Goal: Task Accomplishment & Management: Use online tool/utility

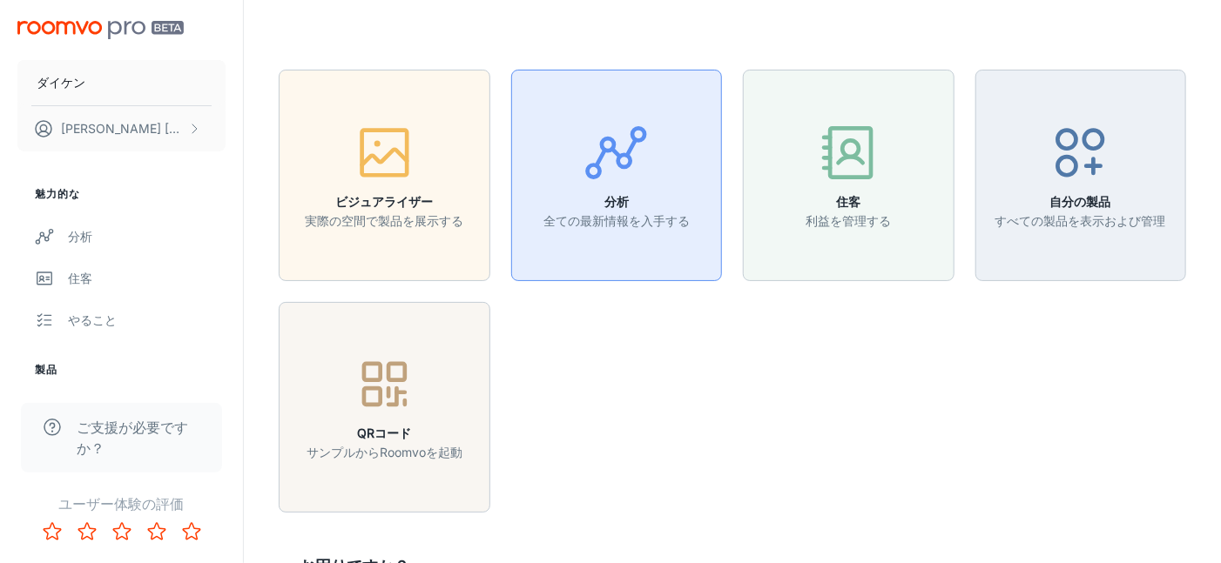
click at [646, 199] on h6 "分析" at bounding box center [616, 201] width 146 height 19
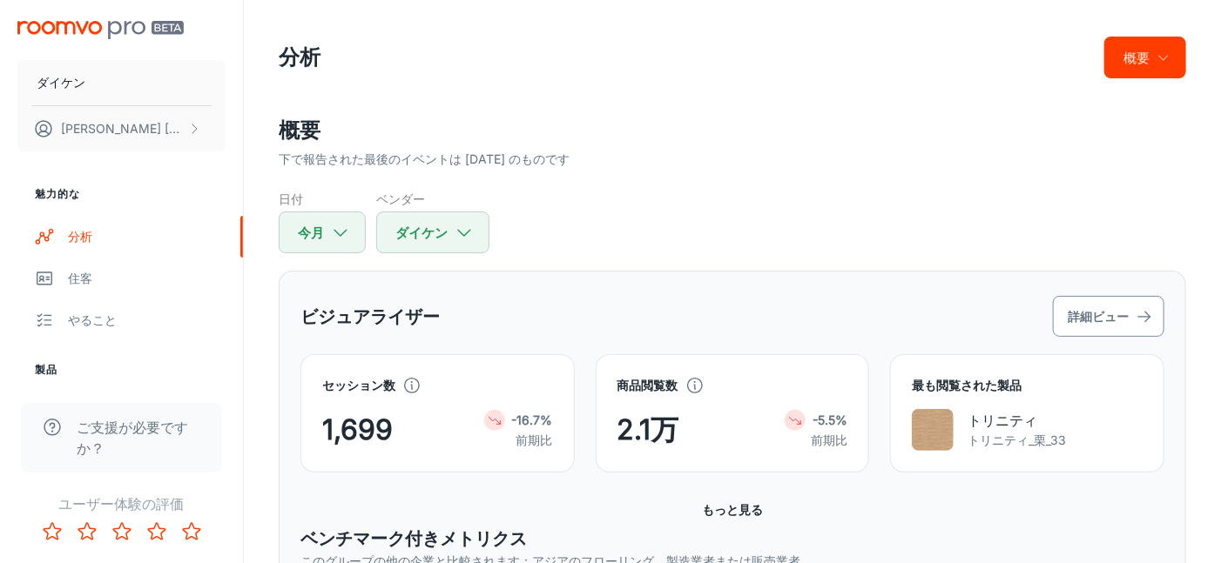
click at [1101, 323] on font "詳細ビュー" at bounding box center [1097, 317] width 61 height 22
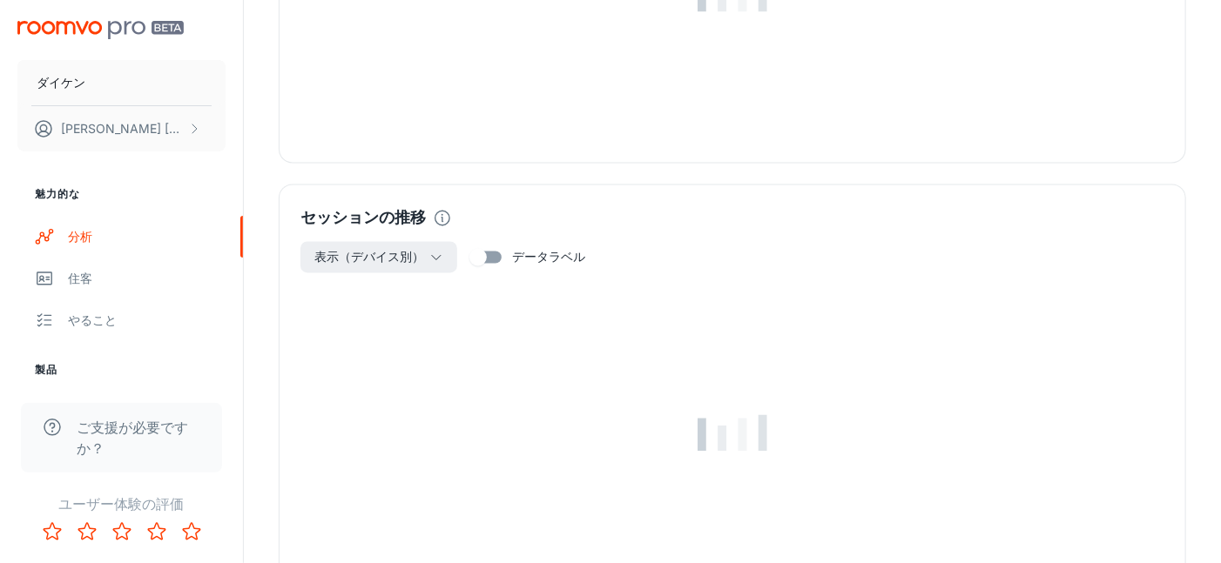
scroll to position [1480, 0]
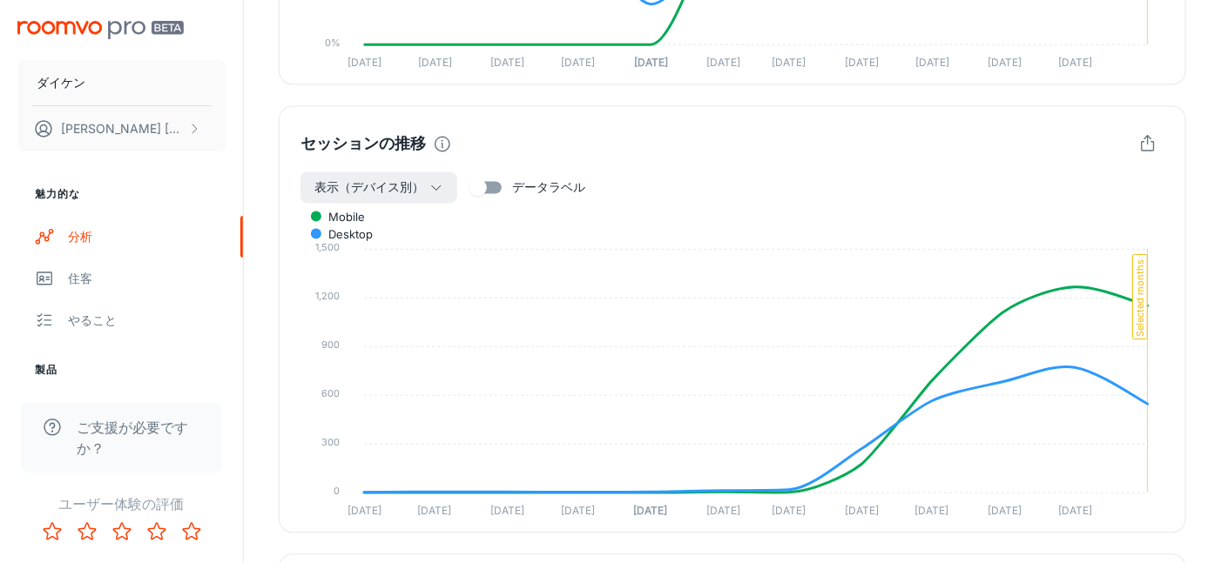
click at [1149, 143] on icon "button" at bounding box center [1147, 144] width 19 height 19
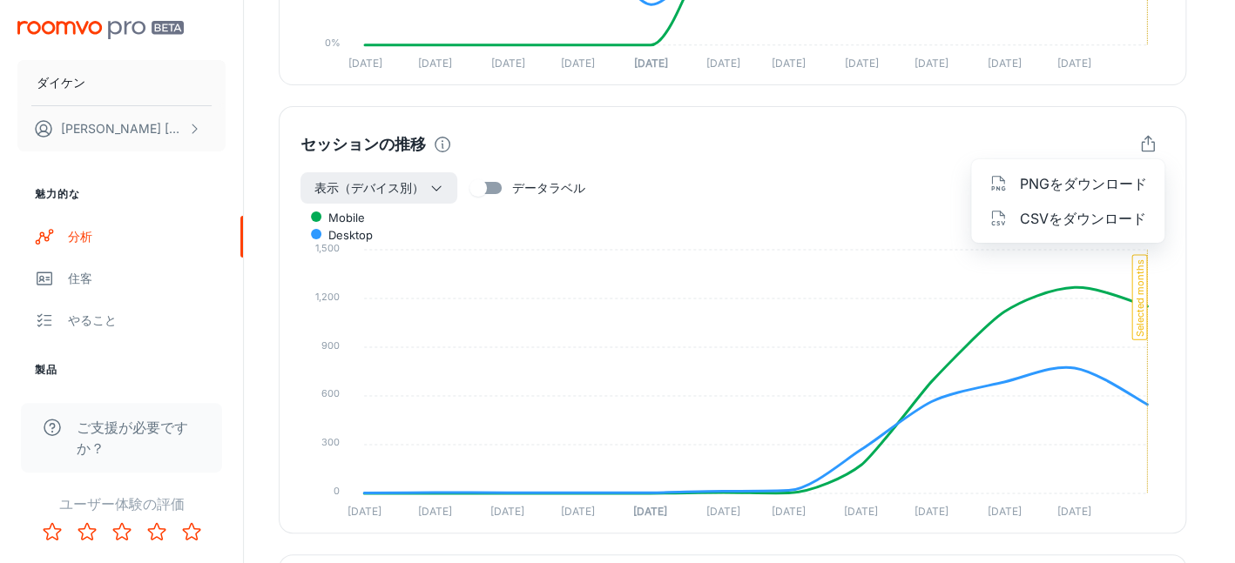
click at [1088, 213] on font "CSVをダウンロード" at bounding box center [1083, 218] width 126 height 17
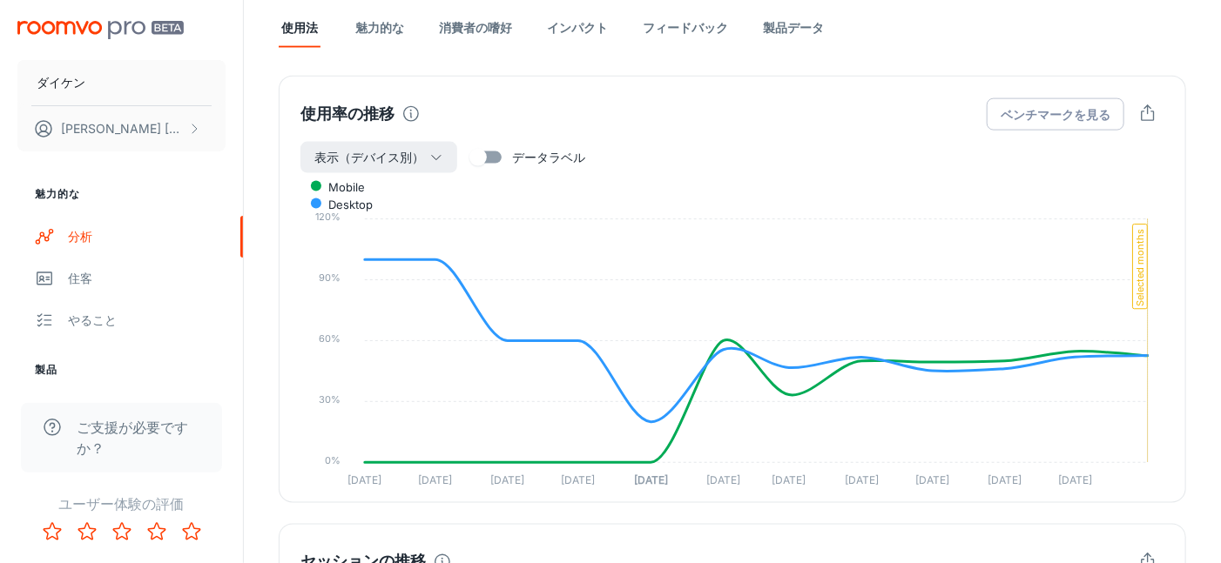
scroll to position [940, 0]
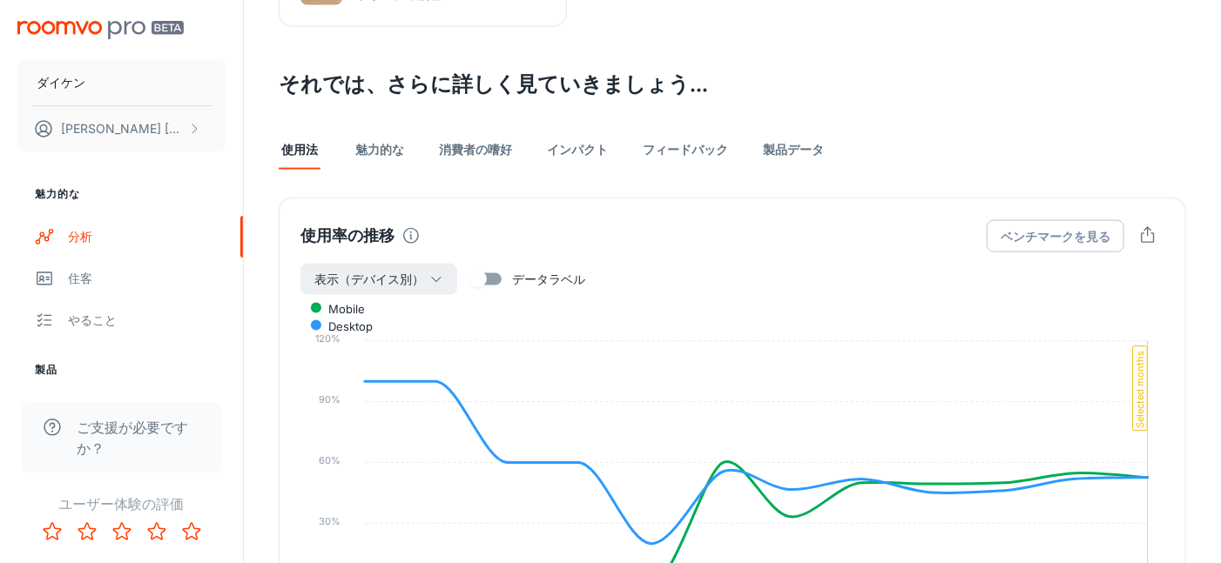
click at [810, 155] on font "製品データ" at bounding box center [793, 149] width 61 height 17
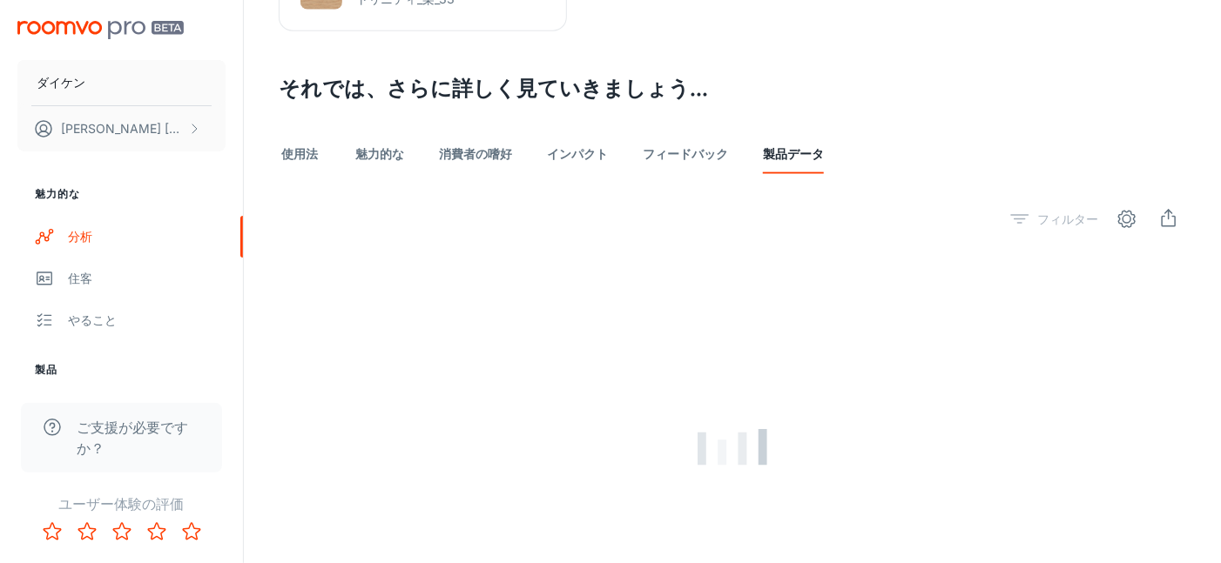
scroll to position [1012, 0]
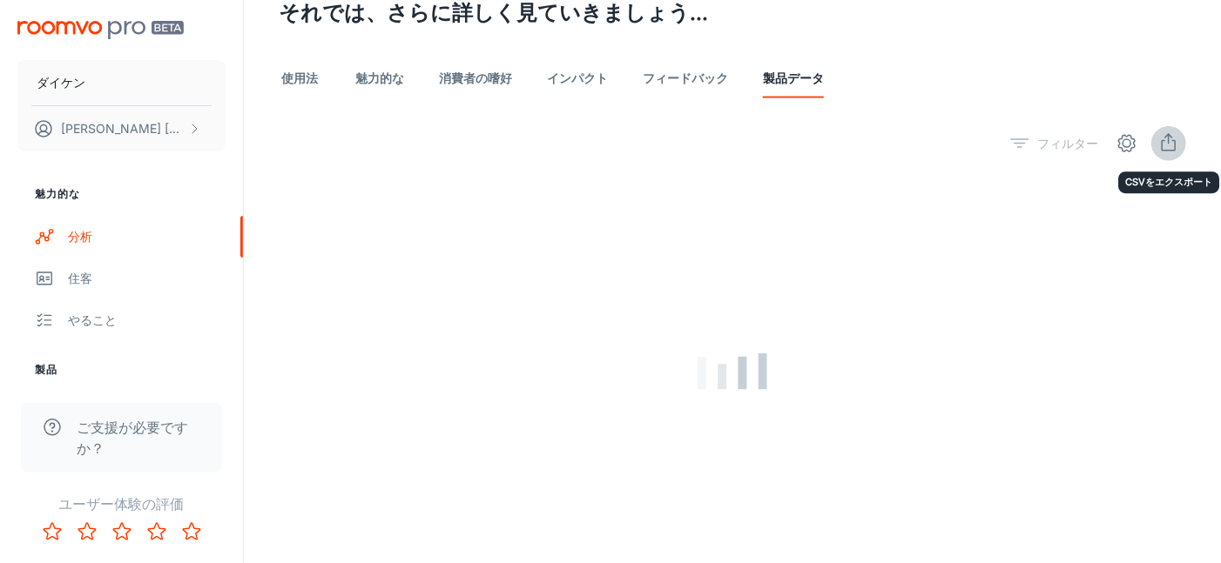
click at [1163, 143] on icon "輸出" at bounding box center [1168, 143] width 21 height 21
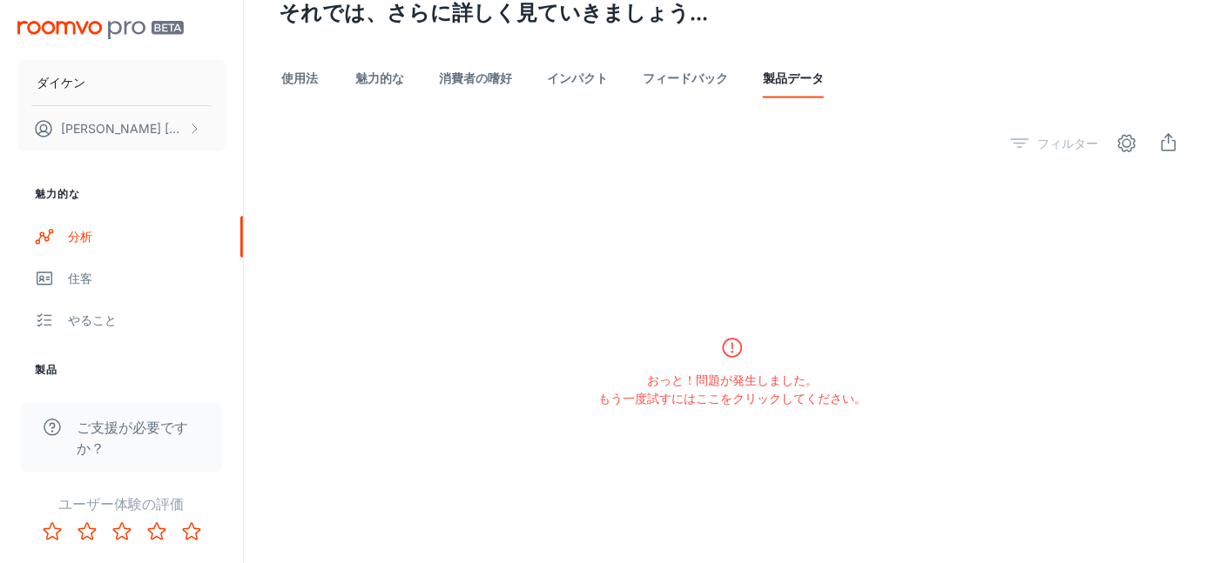
click at [803, 76] on font "製品データ" at bounding box center [793, 78] width 61 height 15
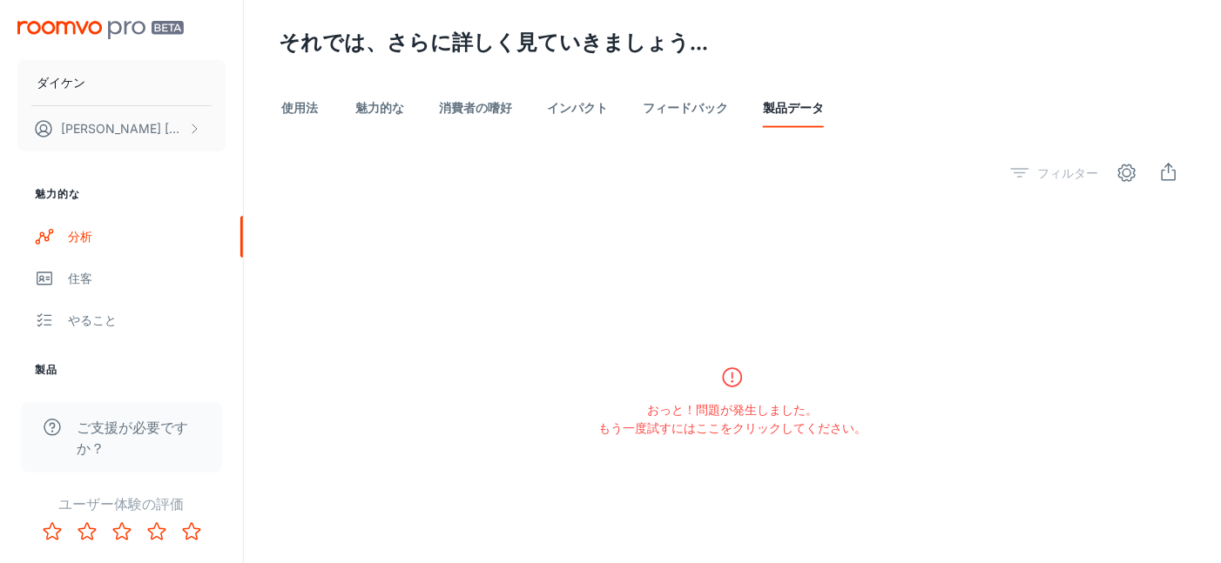
scroll to position [838, 0]
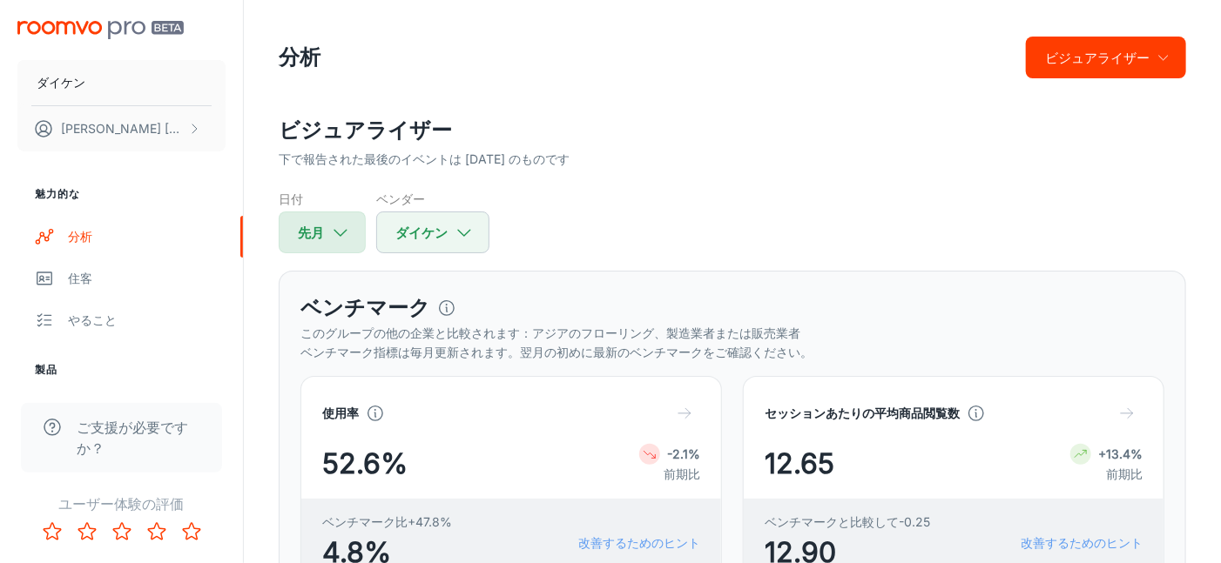
click at [357, 237] on button "先月" at bounding box center [322, 233] width 87 height 42
select select "7"
select select "2025"
select select "7"
select select "2025"
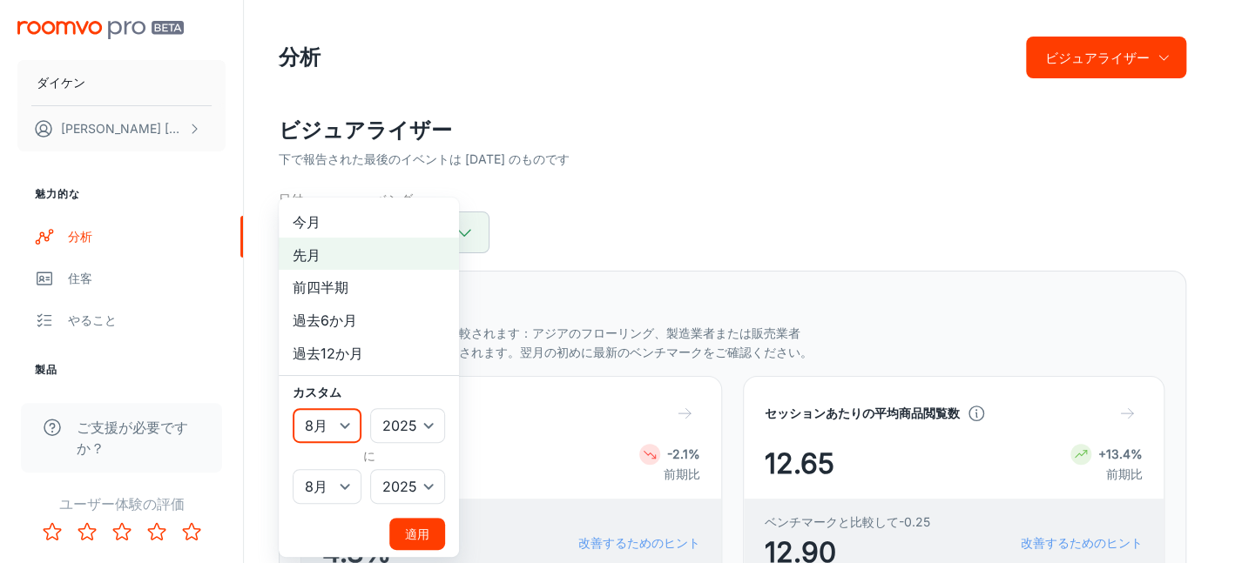
click at [345, 421] on select "1月 2月 行進 4月 5月 6月 7月 8月 9月 10月 11月 12月" at bounding box center [327, 425] width 69 height 35
select select "3"
click at [293, 408] on select "1月 2月 行進 4月 5月 6月 7月 8月 9月 10月 11月 12月" at bounding box center [327, 425] width 69 height 35
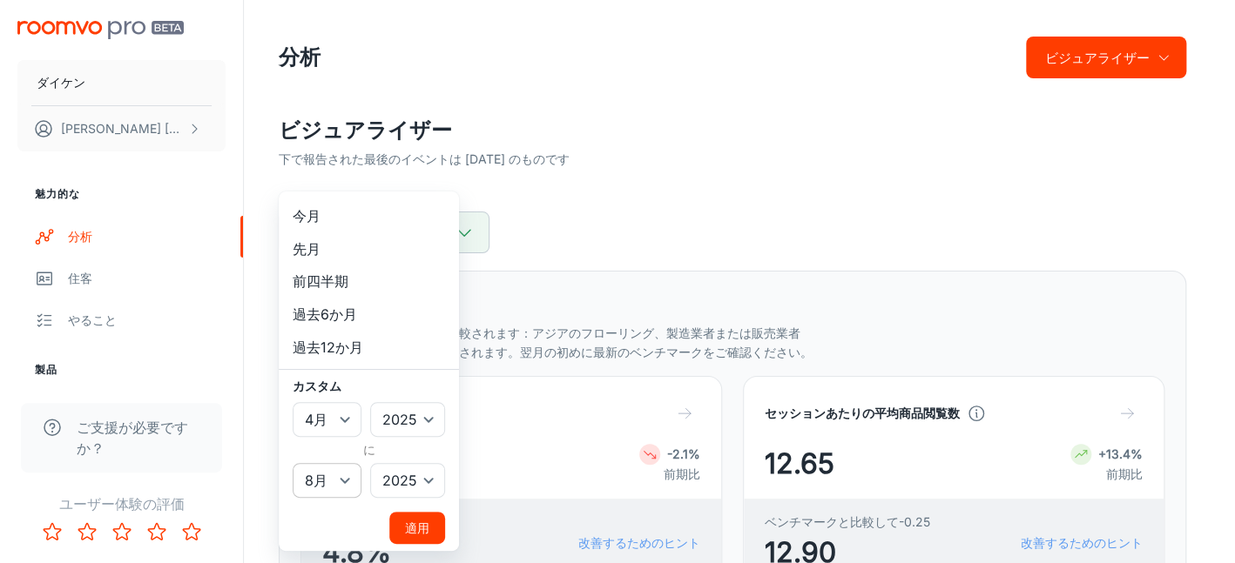
click at [353, 481] on select "1月 2月 行進 4月 5月 6月 7月 8月 9月 10月 11月 12月" at bounding box center [327, 480] width 69 height 35
select select "3"
click at [293, 463] on select "1月 2月 行進 4月 5月 6月 7月 8月 9月 10月 11月 12月" at bounding box center [327, 480] width 69 height 35
click at [418, 535] on font "適用" at bounding box center [417, 528] width 24 height 22
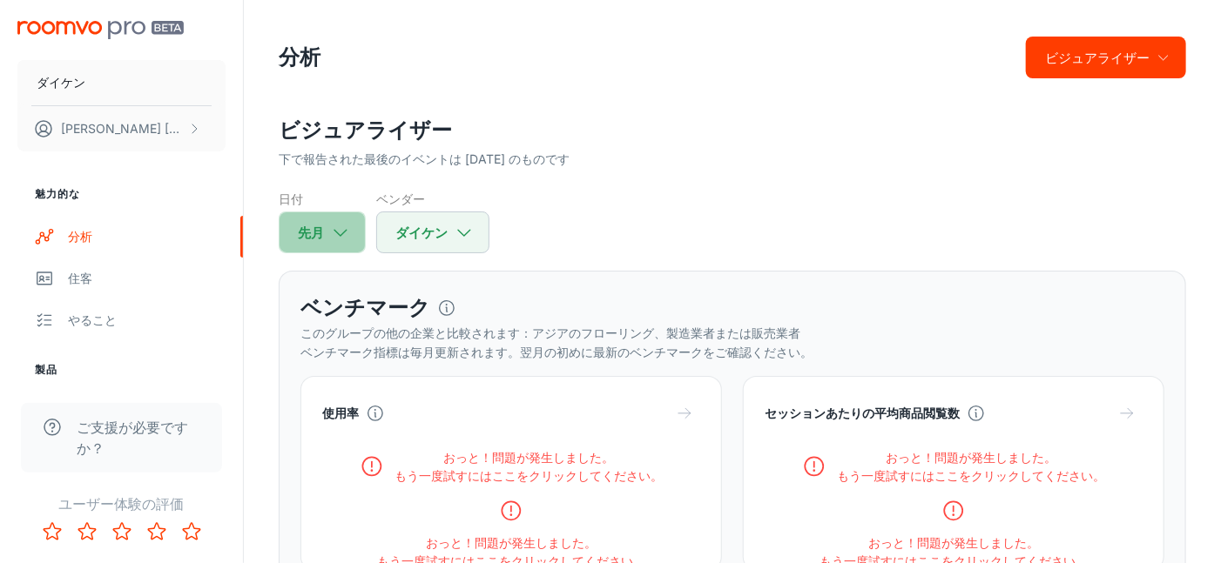
click at [352, 232] on button "先月" at bounding box center [322, 233] width 87 height 42
select select "3"
select select "2025"
select select "3"
select select "2025"
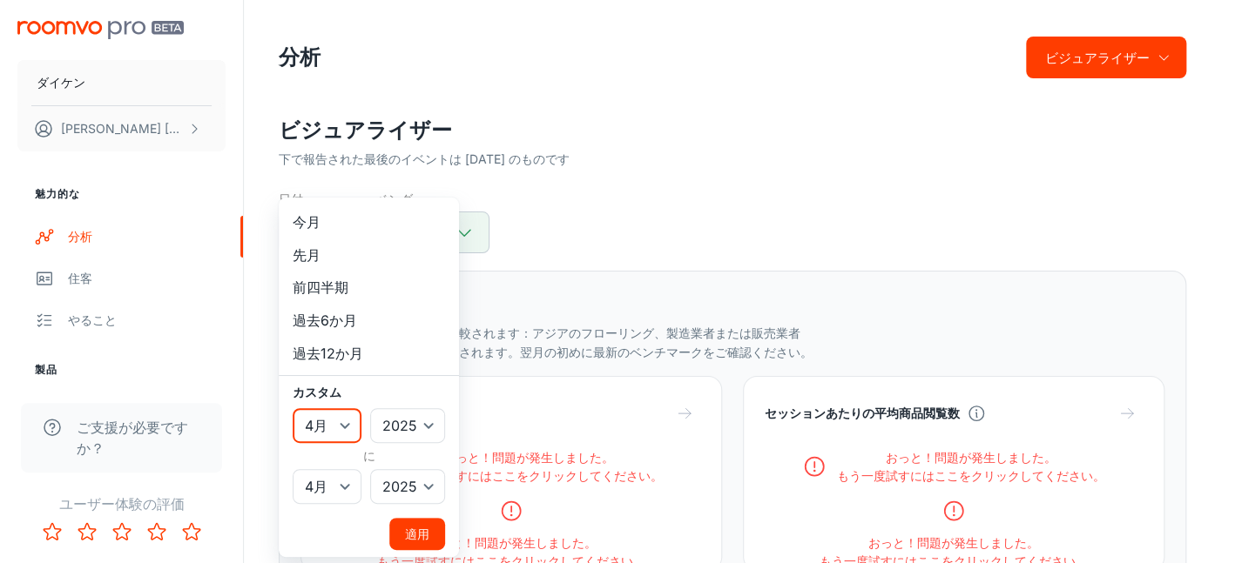
click at [347, 422] on select "1月 2月 行進 4月 5月 6月 7月 8月 9月 10月 11月 12月" at bounding box center [327, 425] width 69 height 35
click at [293, 408] on select "1月 2月 行進 4月 5月 6月 7月 8月 9月 10月 11月 12月" at bounding box center [327, 425] width 69 height 35
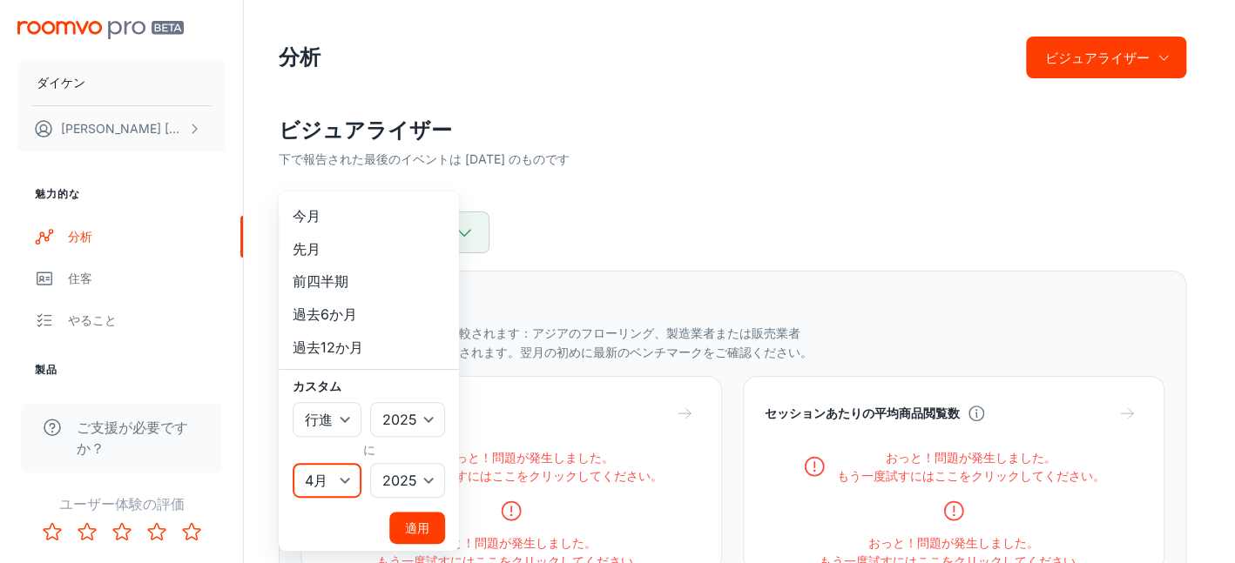
click at [350, 477] on select "1月 2月 行進 4月 5月 6月 7月 8月 9月 10月 11月 12月" at bounding box center [327, 480] width 69 height 35
click at [293, 463] on select "1月 2月 行進 4月 5月 6月 7月 8月 9月 10月 11月 12月" at bounding box center [327, 480] width 69 height 35
click at [347, 419] on select "1月 2月 行進 4月 5月 6月 7月 8月 9月 10月 11月 12月" at bounding box center [327, 419] width 69 height 35
select select "3"
click at [293, 402] on select "1月 2月 行進 4月 5月 6月 7月 8月 9月 10月 11月 12月" at bounding box center [327, 419] width 69 height 35
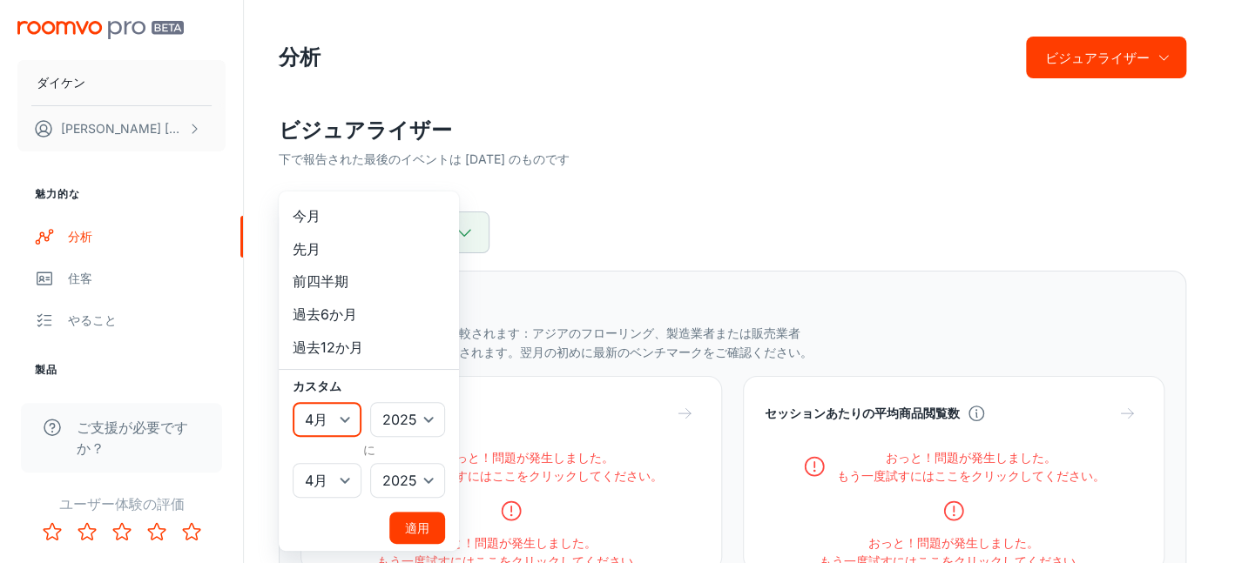
click at [424, 528] on font "適用" at bounding box center [417, 528] width 24 height 15
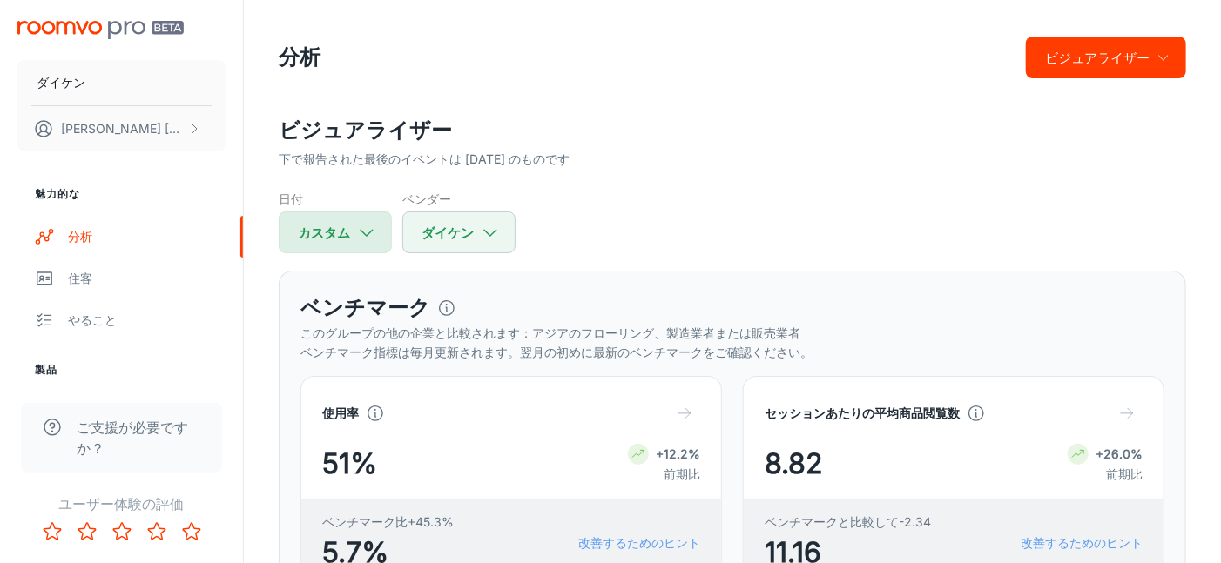
click at [374, 241] on icon "button" at bounding box center [366, 232] width 19 height 19
select select "3"
select select "2025"
select select "3"
select select "2025"
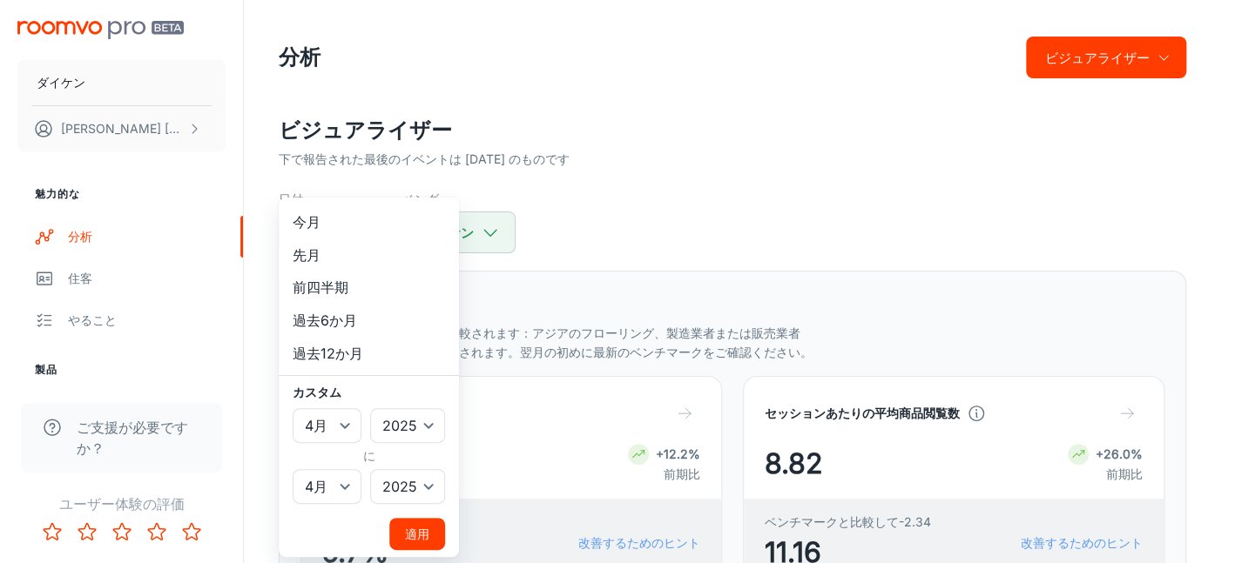
click at [707, 231] on div at bounding box center [617, 281] width 1235 height 563
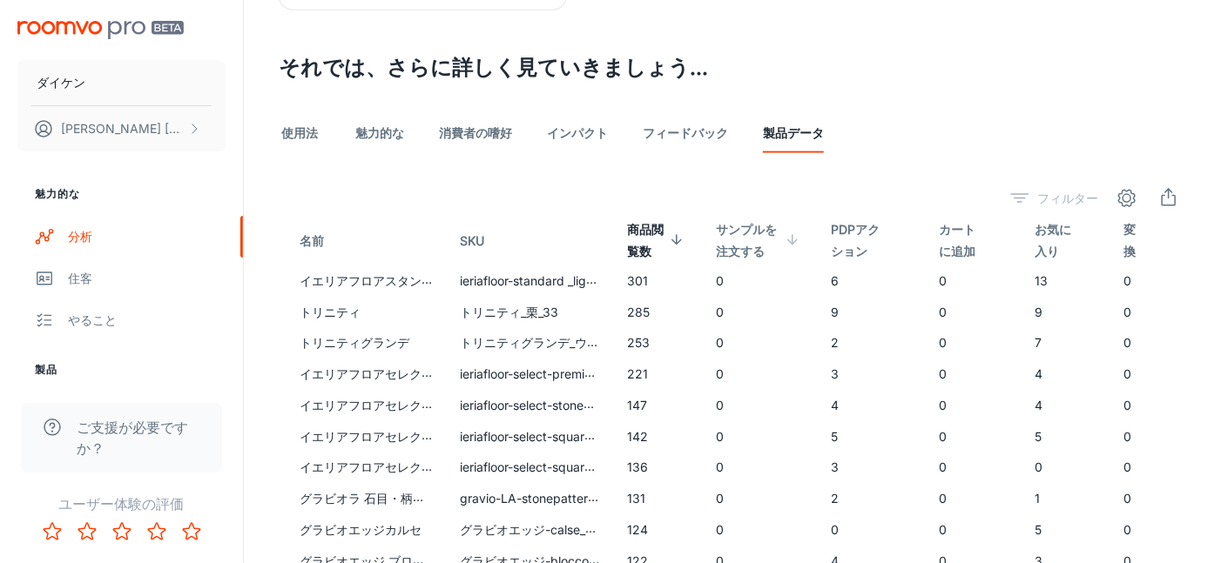
scroll to position [958, 0]
click at [1174, 199] on icon "輸出" at bounding box center [1168, 197] width 21 height 21
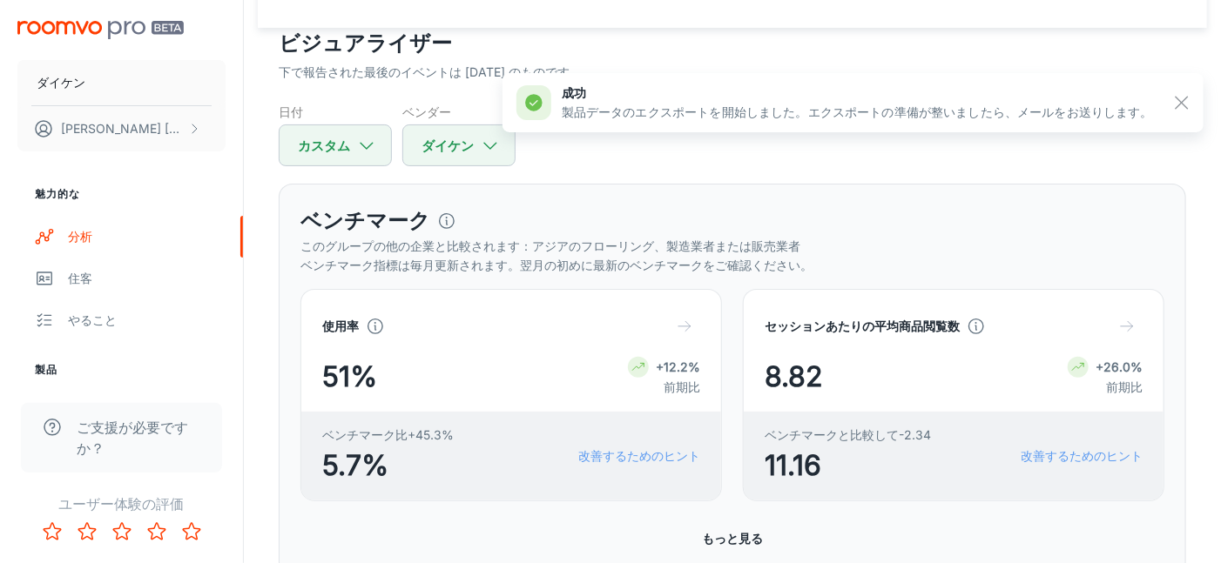
scroll to position [0, 0]
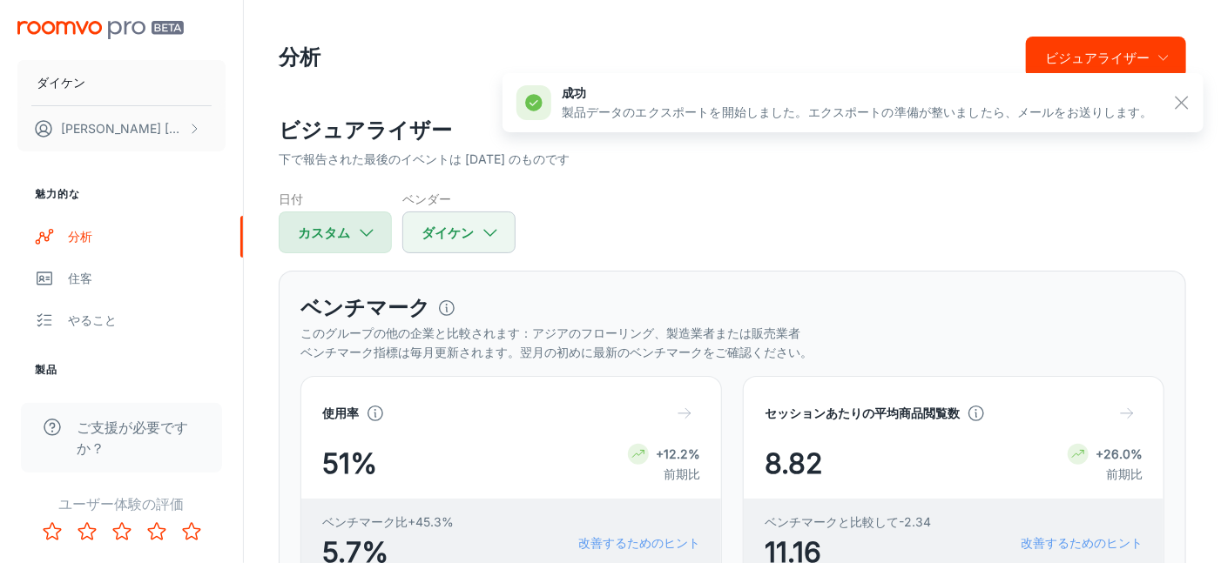
click at [370, 228] on icon "button" at bounding box center [366, 232] width 19 height 19
select select "3"
select select "2025"
select select "3"
select select "2025"
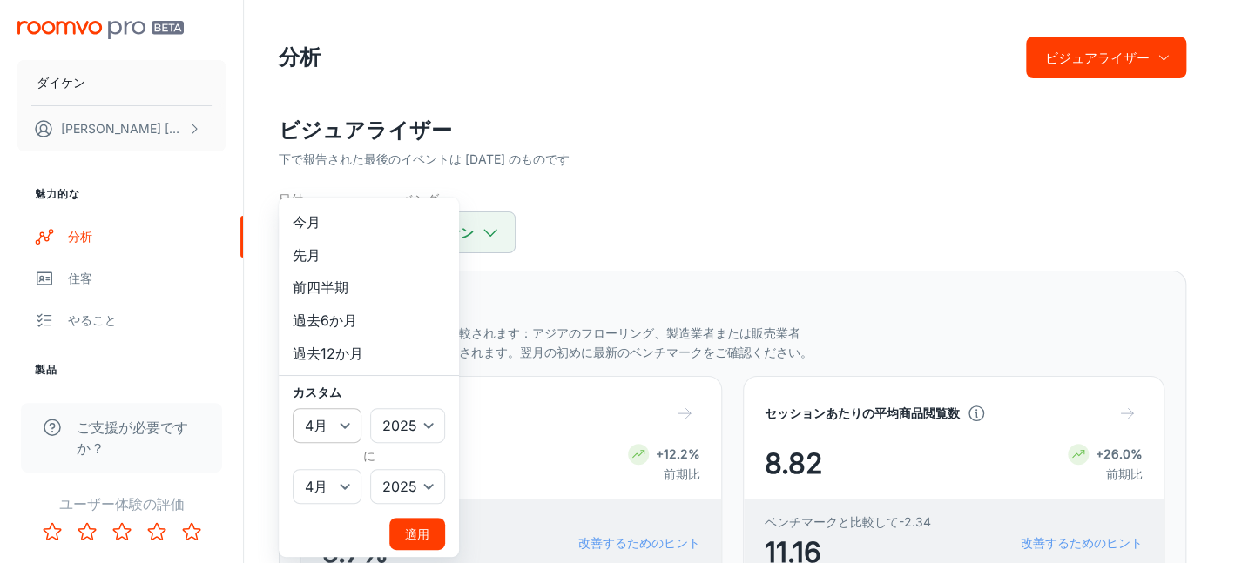
click at [337, 425] on select "1月 2月 行進 4月 5月 6月 7月 8月 9月 10月 11月 12月" at bounding box center [327, 425] width 69 height 35
select select "4"
click at [293, 408] on select "1月 2月 行進 4月 5月 6月 7月 8月 9月 10月 11月 12月" at bounding box center [327, 425] width 69 height 35
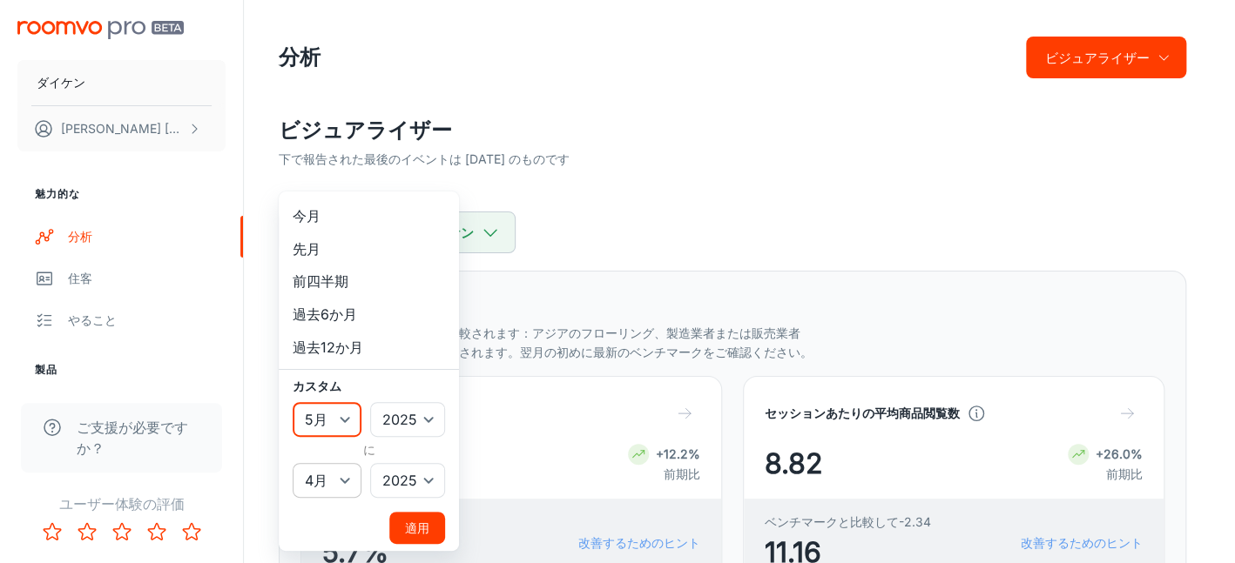
click at [341, 469] on select "1月 2月 行進 4月 5月 6月 7月 8月 9月 10月 11月 12月" at bounding box center [327, 480] width 69 height 35
select select "4"
click at [293, 463] on select "1月 2月 行進 4月 5月 6月 7月 8月 9月 10月 11月 12月" at bounding box center [327, 480] width 69 height 35
click at [425, 521] on font "適用" at bounding box center [417, 528] width 24 height 15
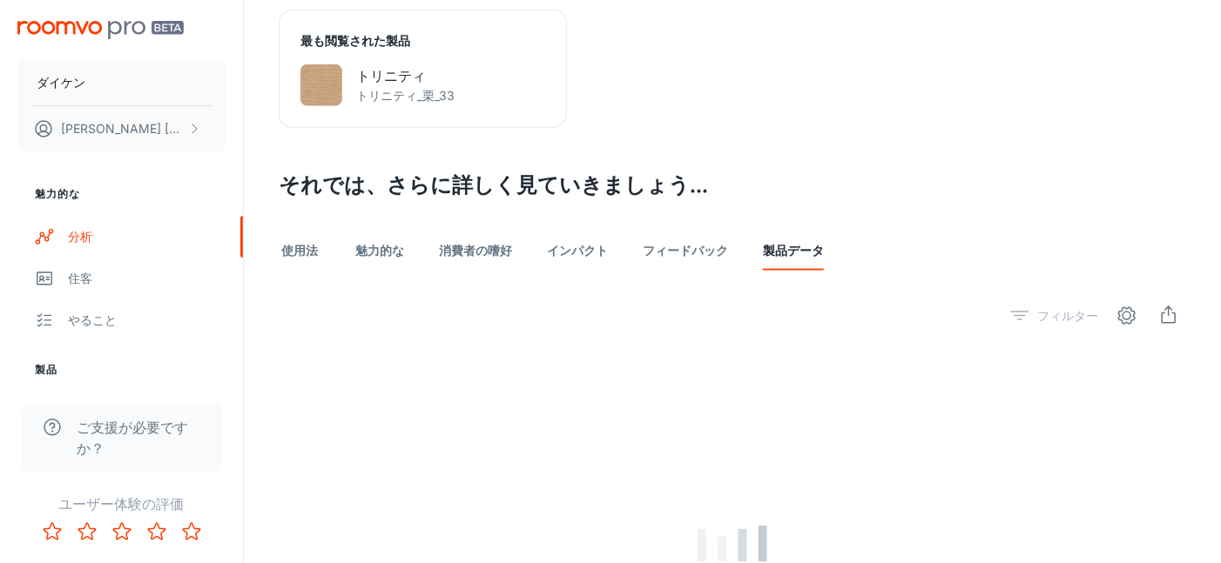
scroll to position [958, 0]
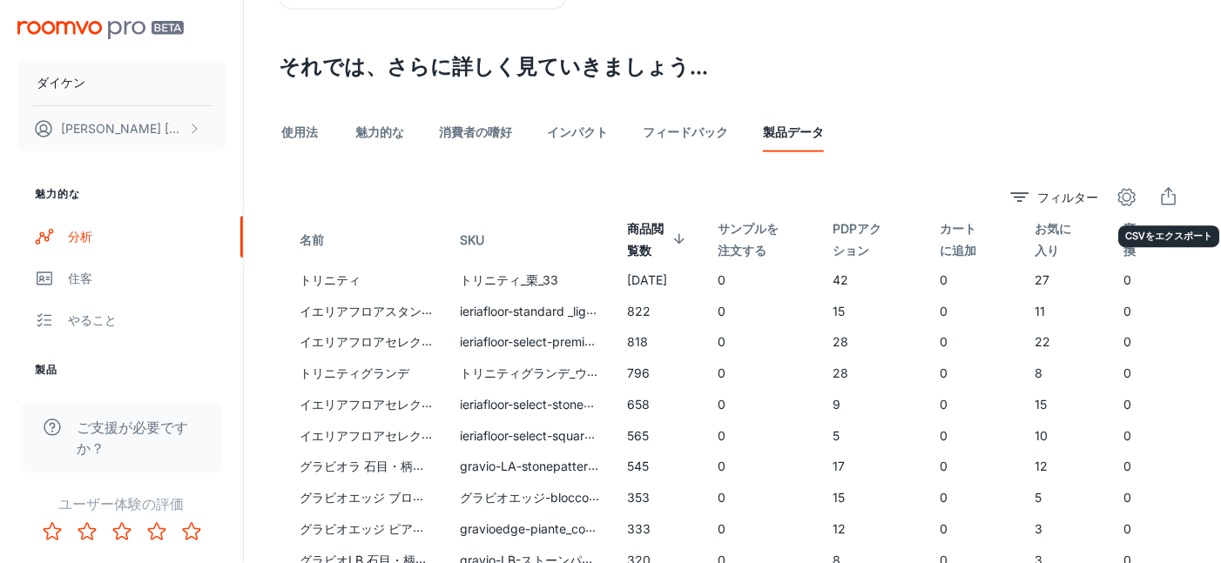
click at [1174, 205] on icon "輸出" at bounding box center [1168, 197] width 21 height 21
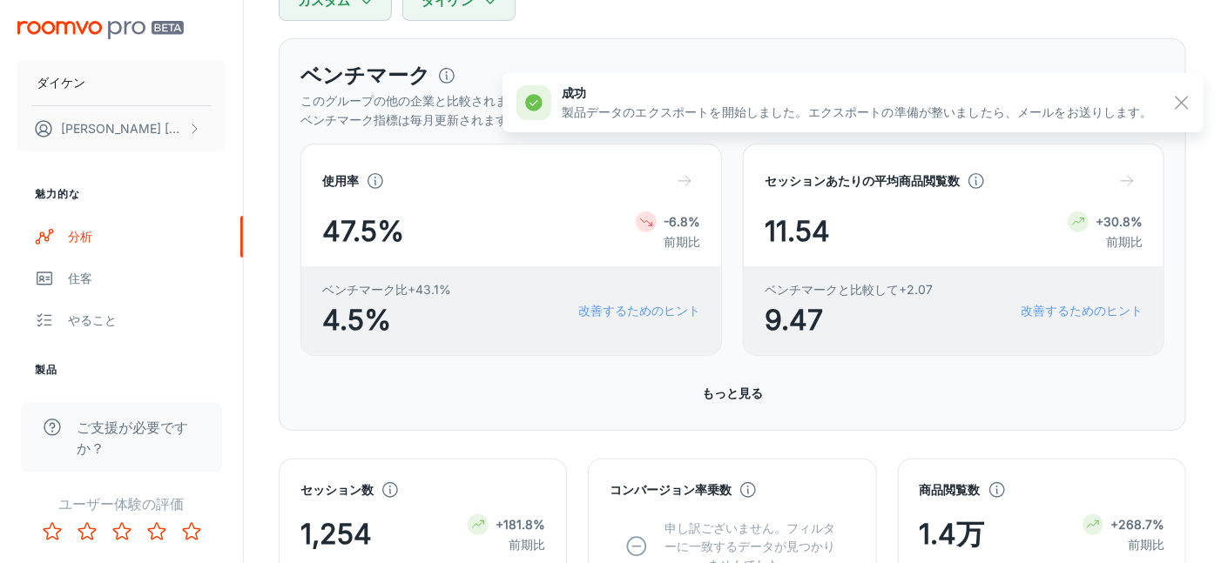
scroll to position [0, 0]
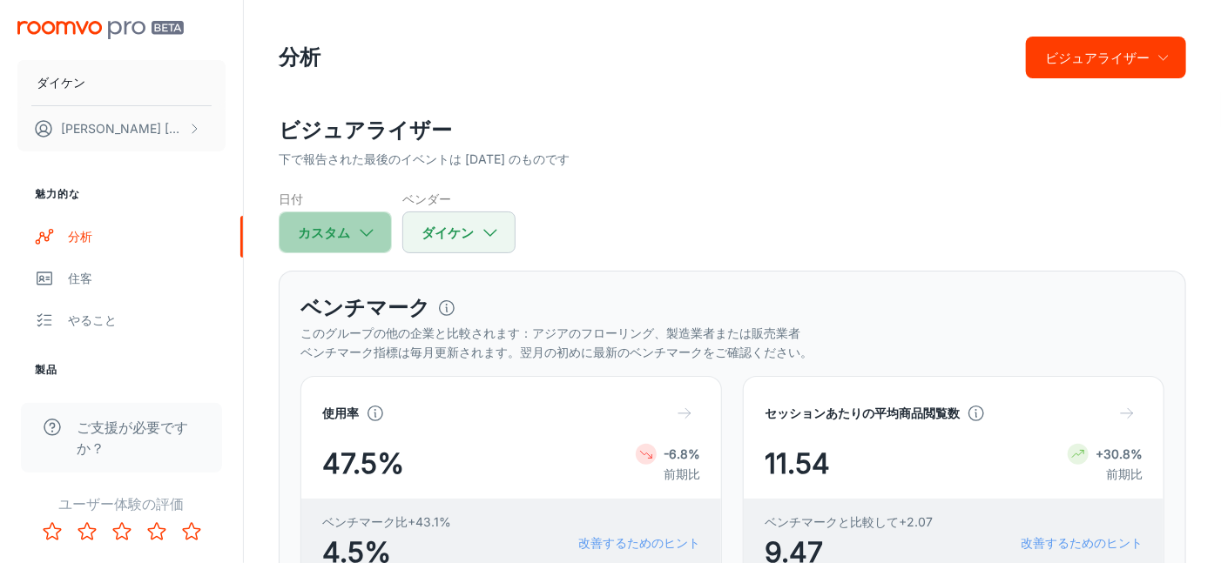
click at [375, 233] on icon "button" at bounding box center [366, 232] width 19 height 19
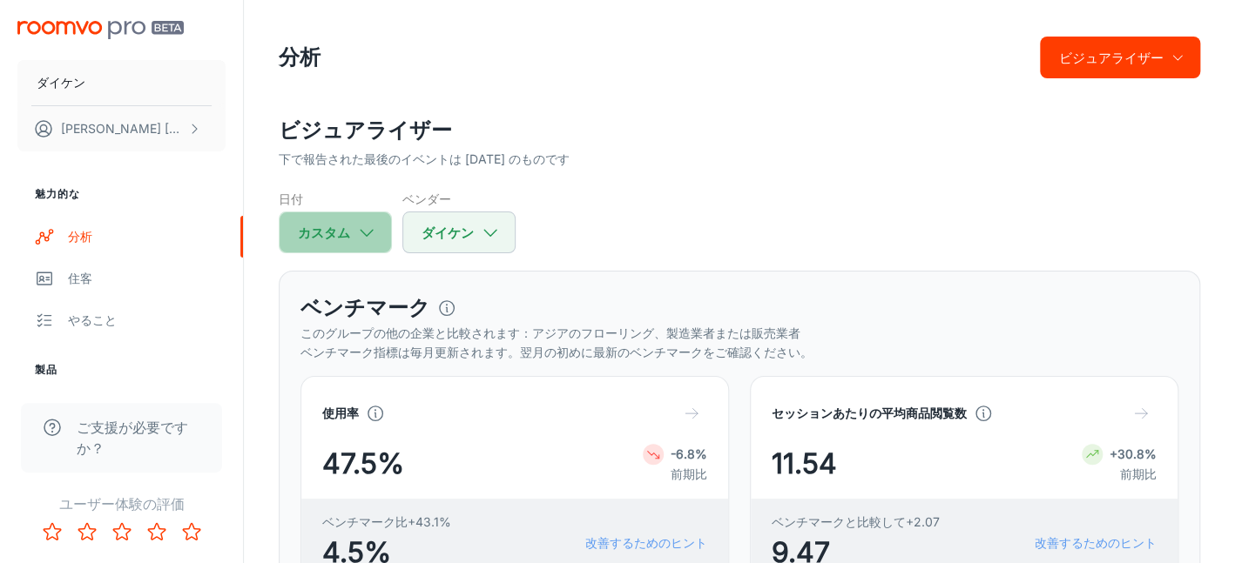
select select "4"
select select "2025"
select select "4"
select select "2025"
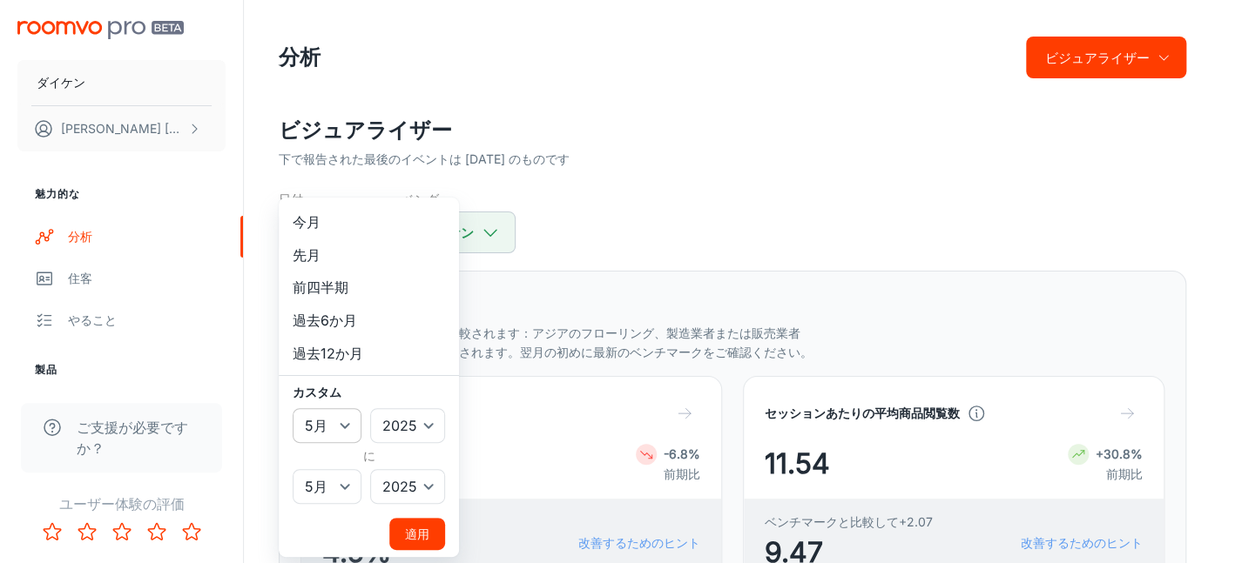
click at [343, 426] on select "1月 2月 行進 4月 5月 6月 7月 8月 9月 10月 11月 12月" at bounding box center [327, 425] width 69 height 35
select select "5"
click at [293, 408] on select "1月 2月 行進 4月 5月 6月 7月 8月 9月 10月 11月 12月" at bounding box center [327, 425] width 69 height 35
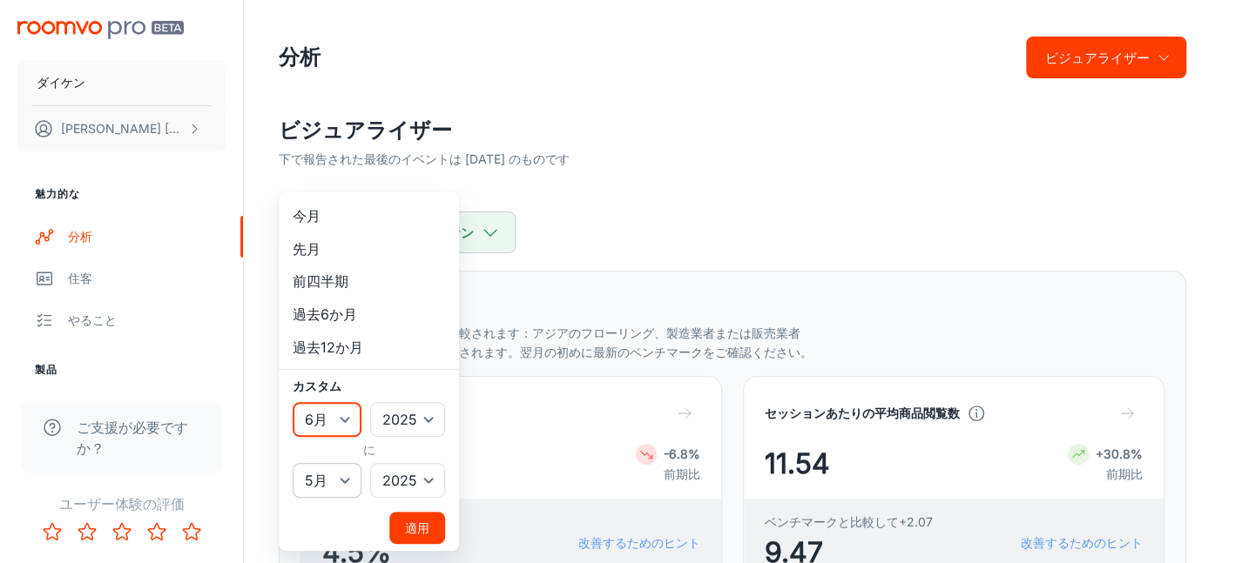
click at [340, 468] on select "1月 2月 行進 4月 5月 6月 7月 8月 9月 10月 11月 12月" at bounding box center [327, 480] width 69 height 35
select select "5"
click at [293, 463] on select "1月 2月 行進 4月 5月 6月 7月 8月 9月 10月 11月 12月" at bounding box center [327, 480] width 69 height 35
click at [425, 529] on font "適用" at bounding box center [417, 528] width 24 height 15
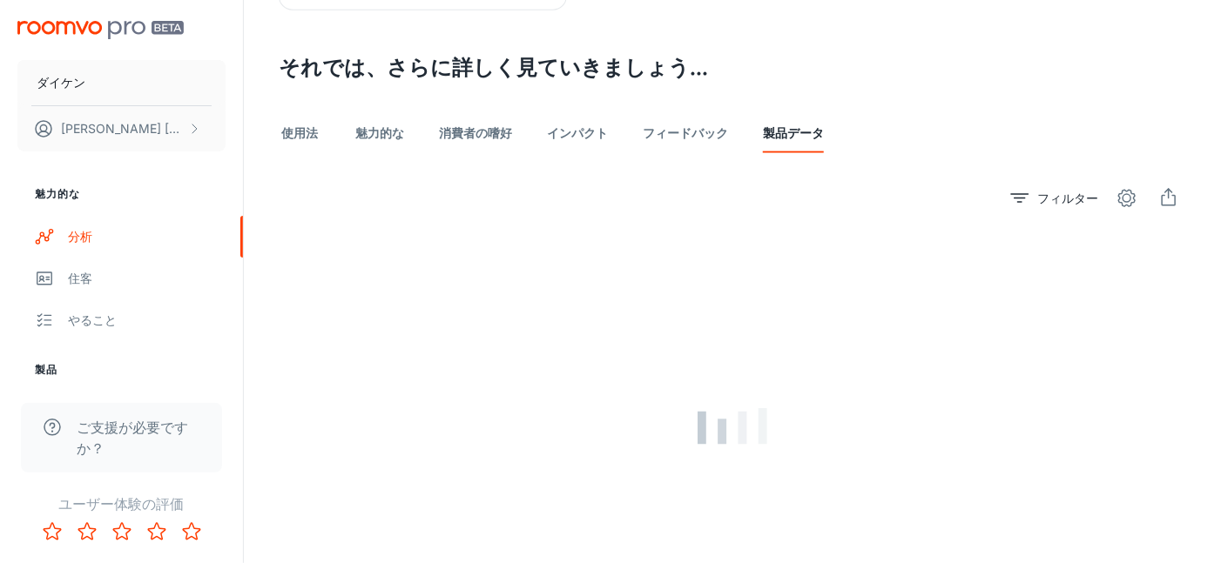
scroll to position [958, 0]
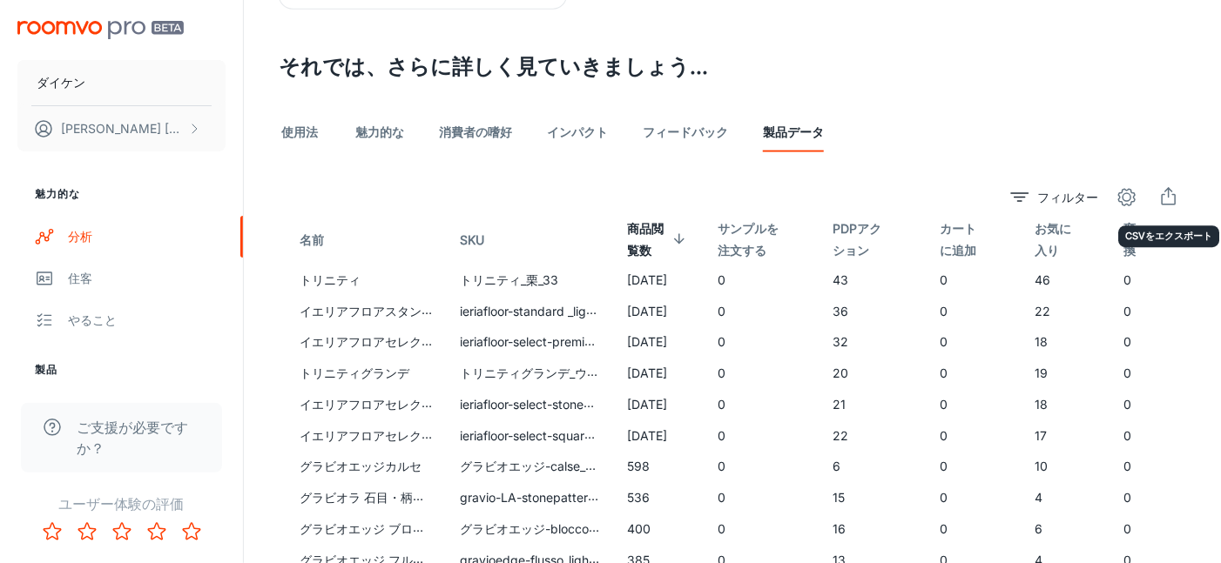
click at [1179, 194] on button "輸出" at bounding box center [1168, 197] width 35 height 35
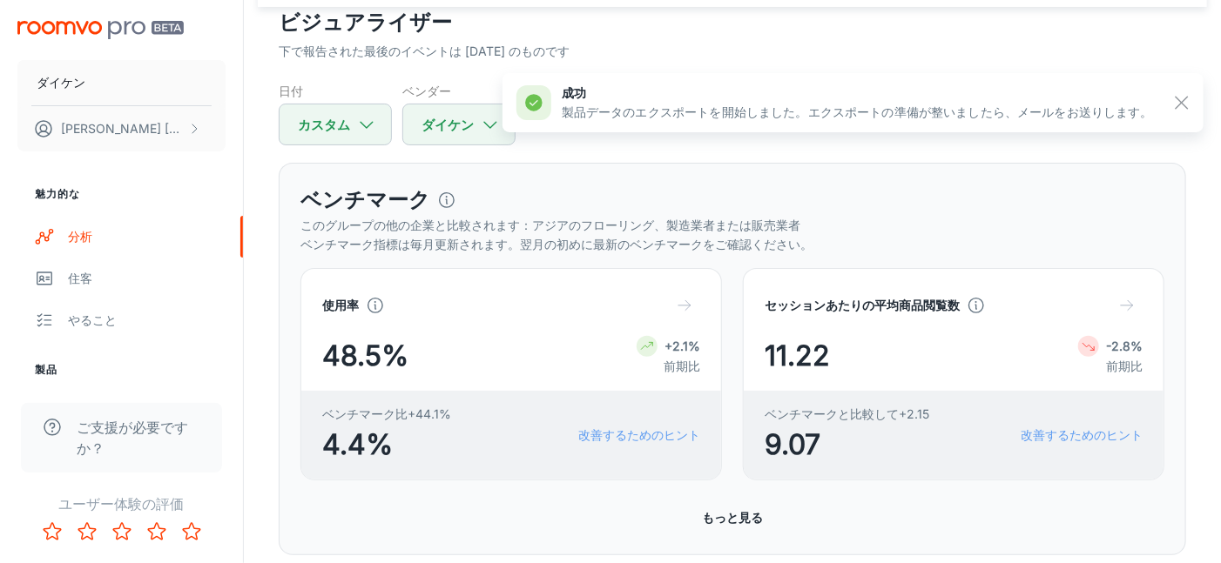
scroll to position [0, 0]
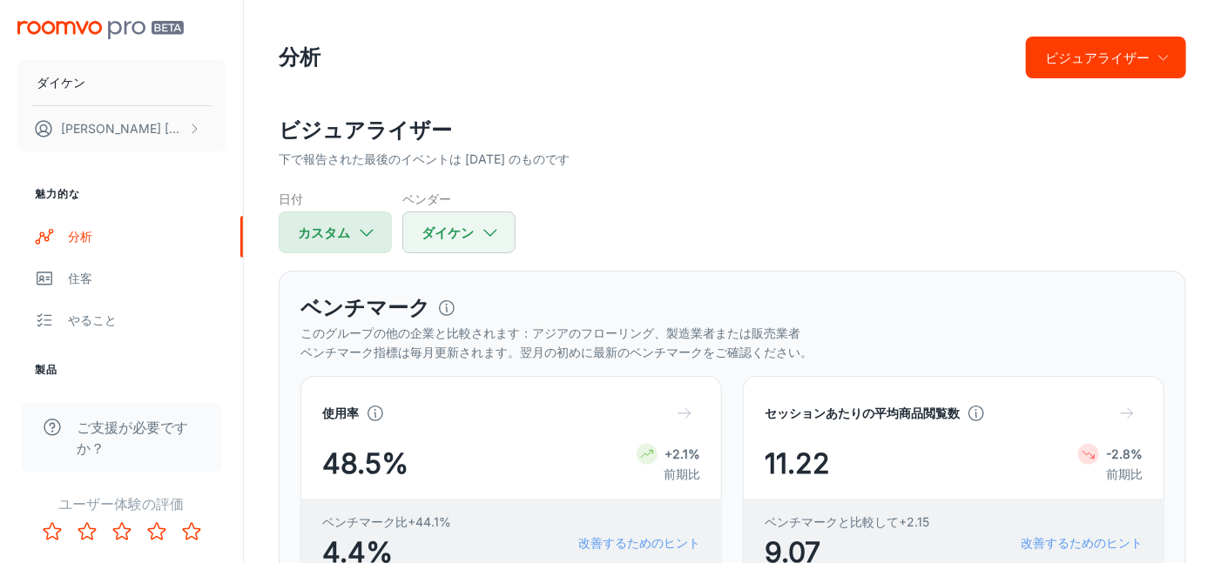
click at [368, 234] on polyline "button" at bounding box center [366, 233] width 12 height 6
select select "5"
select select "2025"
select select "5"
select select "2025"
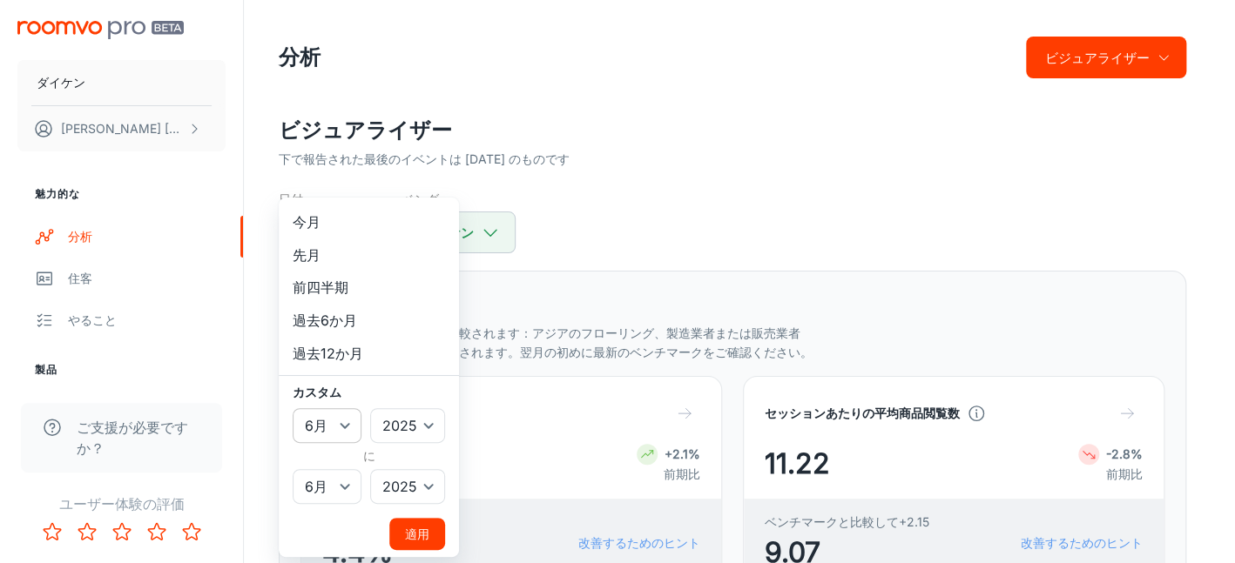
click at [351, 424] on select "1月 2月 行進 4月 5月 6月 7月 8月 9月 10月 11月 12月" at bounding box center [327, 425] width 69 height 35
select select "6"
click at [293, 408] on select "1月 2月 行進 4月 5月 6月 7月 8月 9月 10月 11月 12月" at bounding box center [327, 425] width 69 height 35
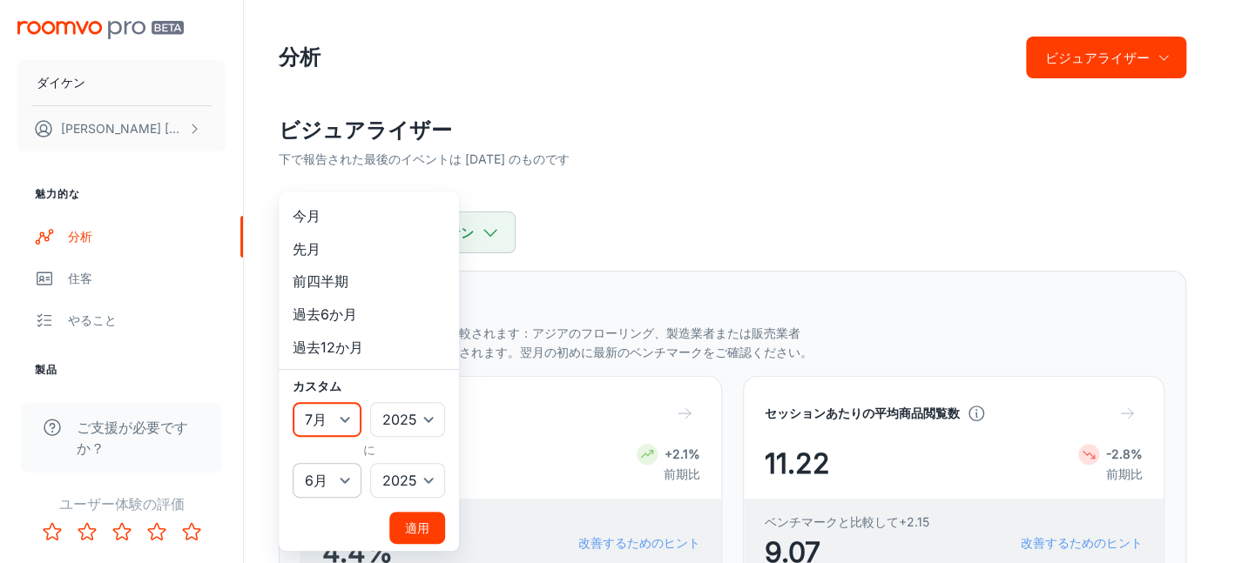
click at [343, 469] on select "1月 2月 行進 4月 5月 6月 7月 8月 9月 10月 11月 12月" at bounding box center [327, 480] width 69 height 35
select select "6"
click at [293, 463] on select "1月 2月 行進 4月 5月 6月 7月 8月 9月 10月 11月 12月" at bounding box center [327, 480] width 69 height 35
click at [421, 524] on font "適用" at bounding box center [417, 528] width 24 height 15
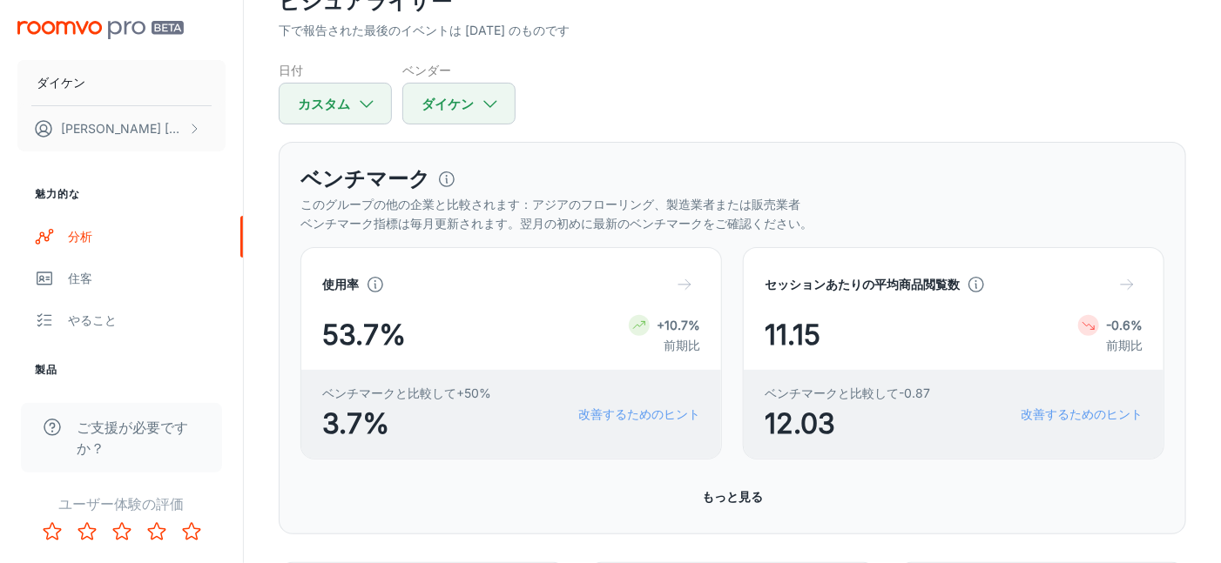
scroll to position [87, 0]
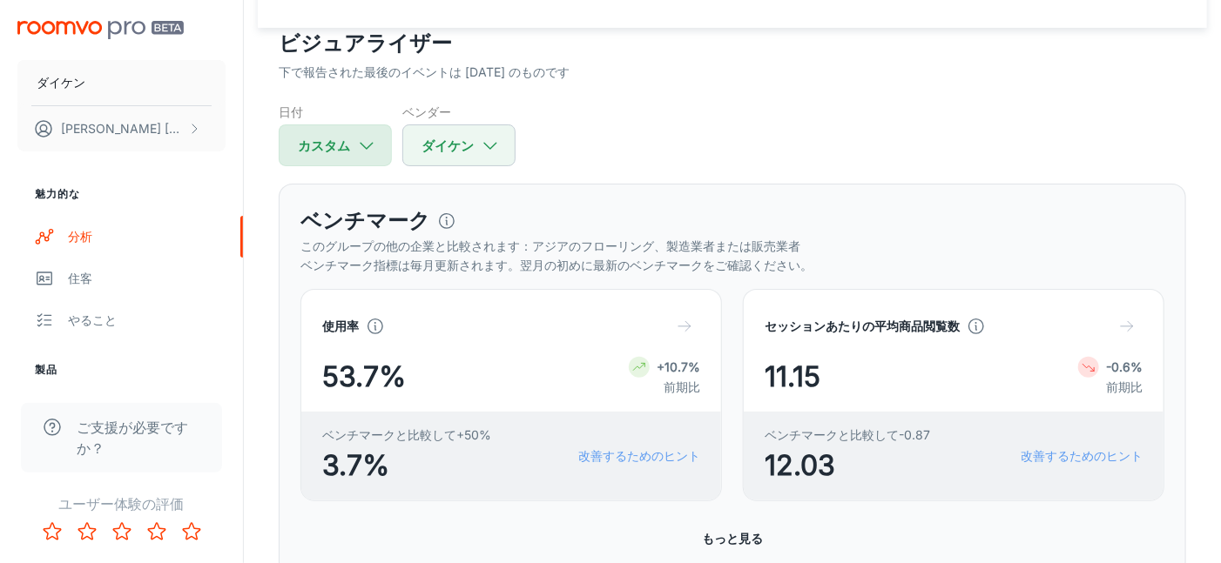
click at [373, 154] on icon "button" at bounding box center [366, 145] width 19 height 19
select select "6"
select select "2025"
select select "6"
select select "2025"
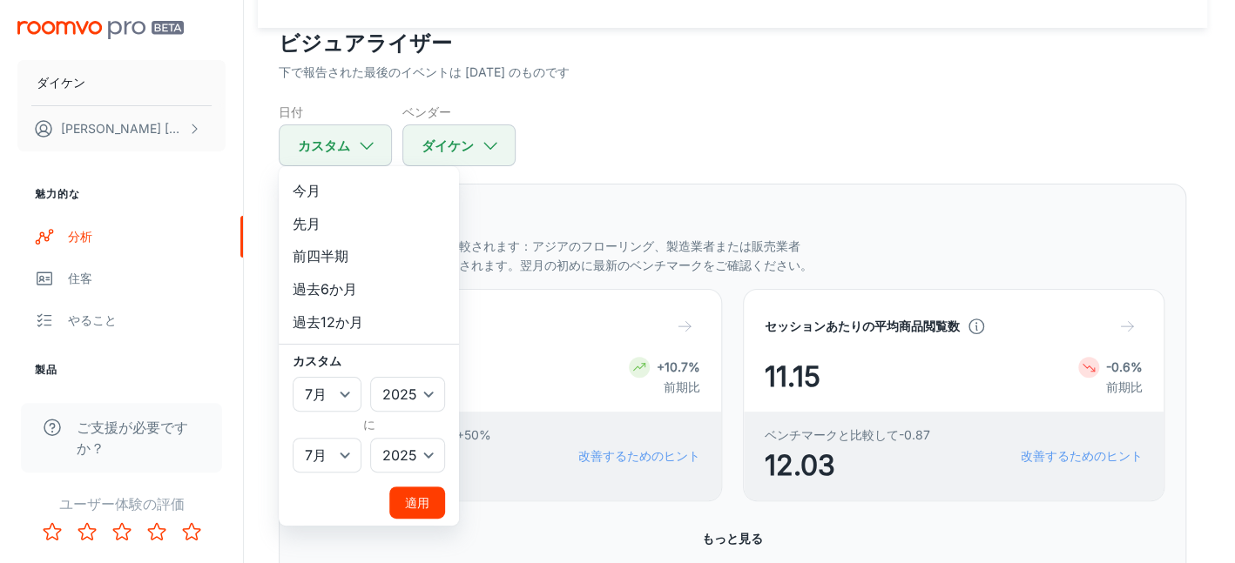
click at [767, 138] on div at bounding box center [617, 281] width 1235 height 563
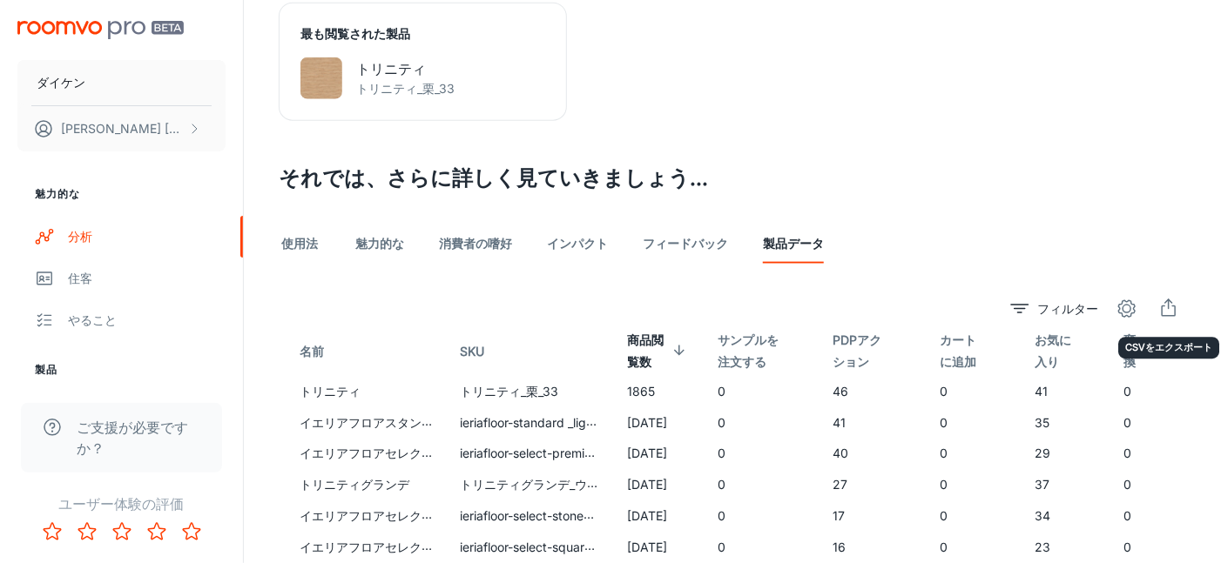
scroll to position [871, 0]
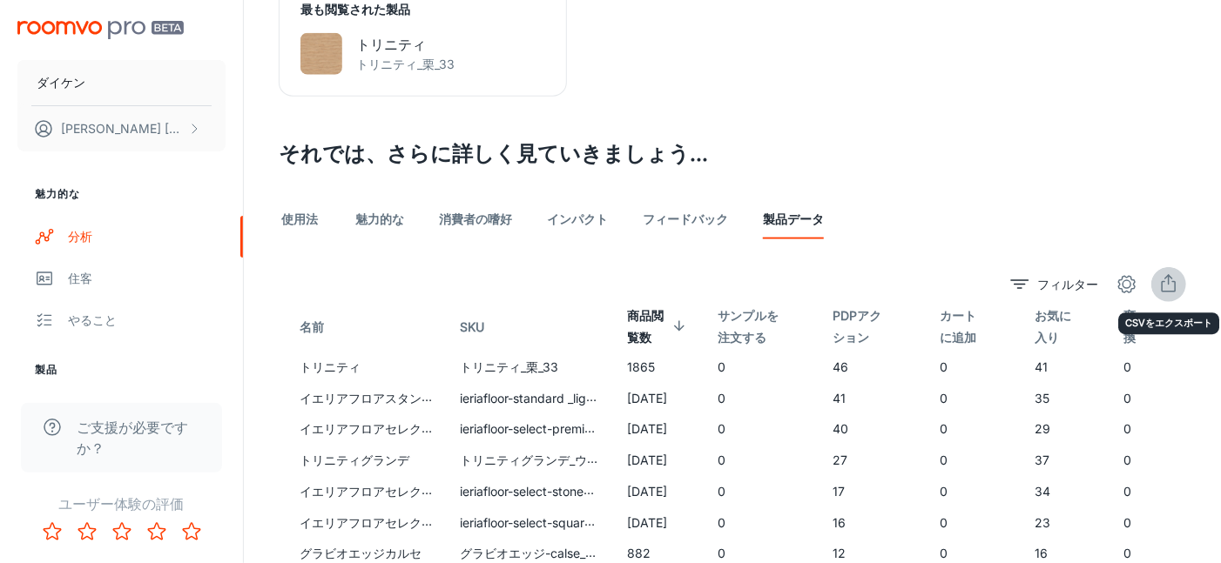
click at [1177, 294] on button "輸出" at bounding box center [1168, 284] width 35 height 35
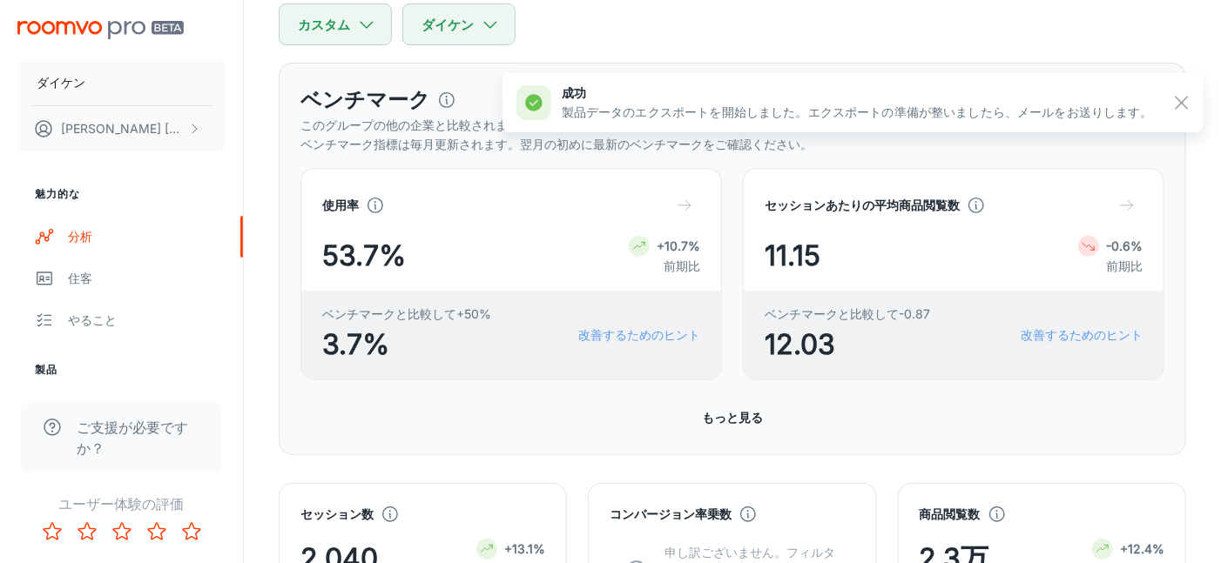
scroll to position [0, 0]
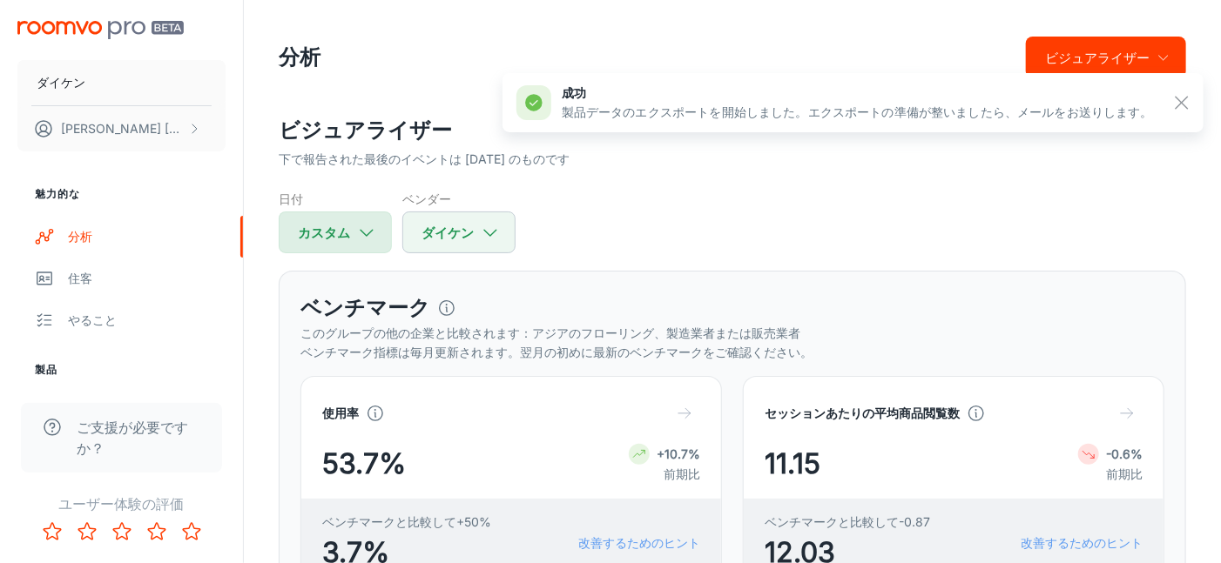
click at [372, 242] on button "カスタム" at bounding box center [335, 233] width 113 height 42
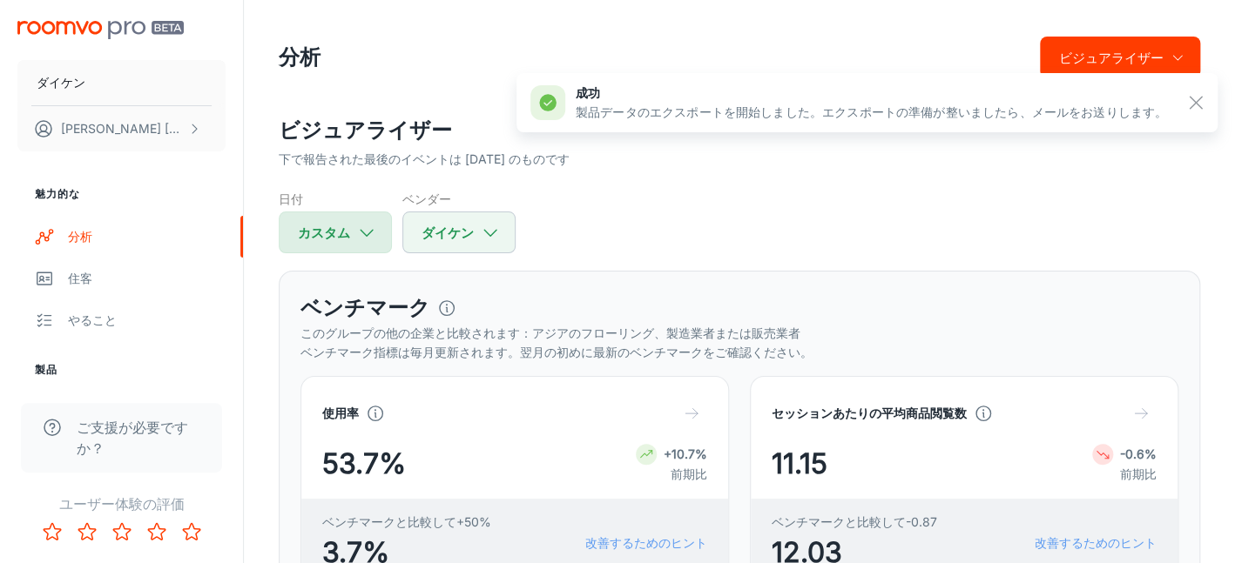
select select "6"
select select "2025"
select select "6"
select select "2025"
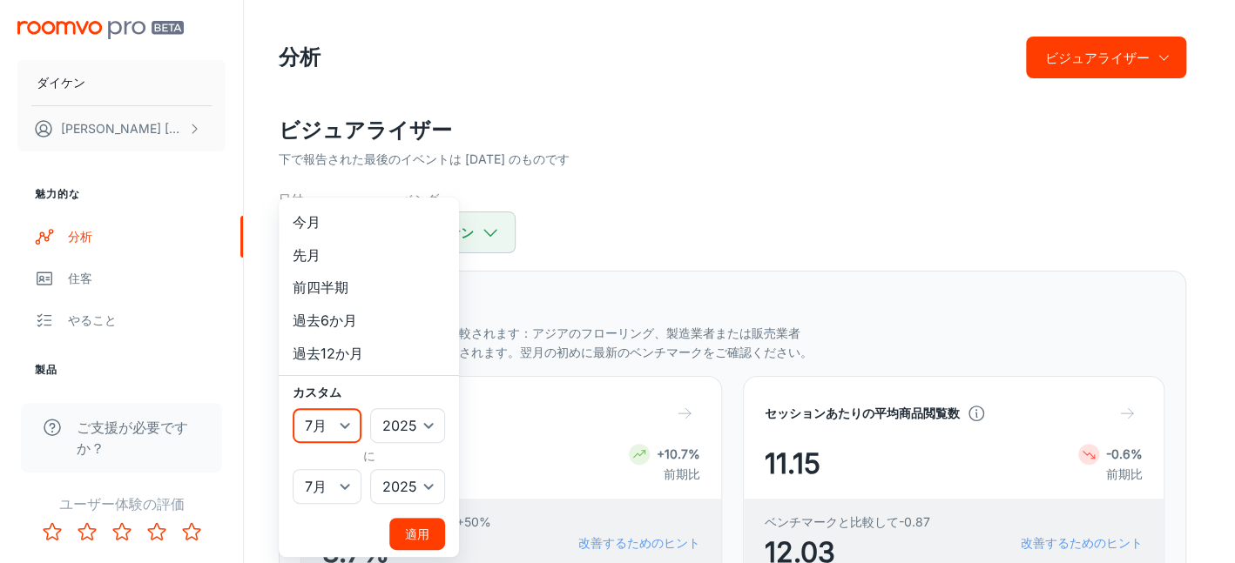
click at [339, 429] on select "1月 2月 行進 4月 5月 6月 7月 8月 9月 10月 11月 12月" at bounding box center [327, 425] width 69 height 35
click at [293, 408] on select "1月 2月 行進 4月 5月 6月 7月 8月 9月 10月 11月 12月" at bounding box center [327, 425] width 69 height 35
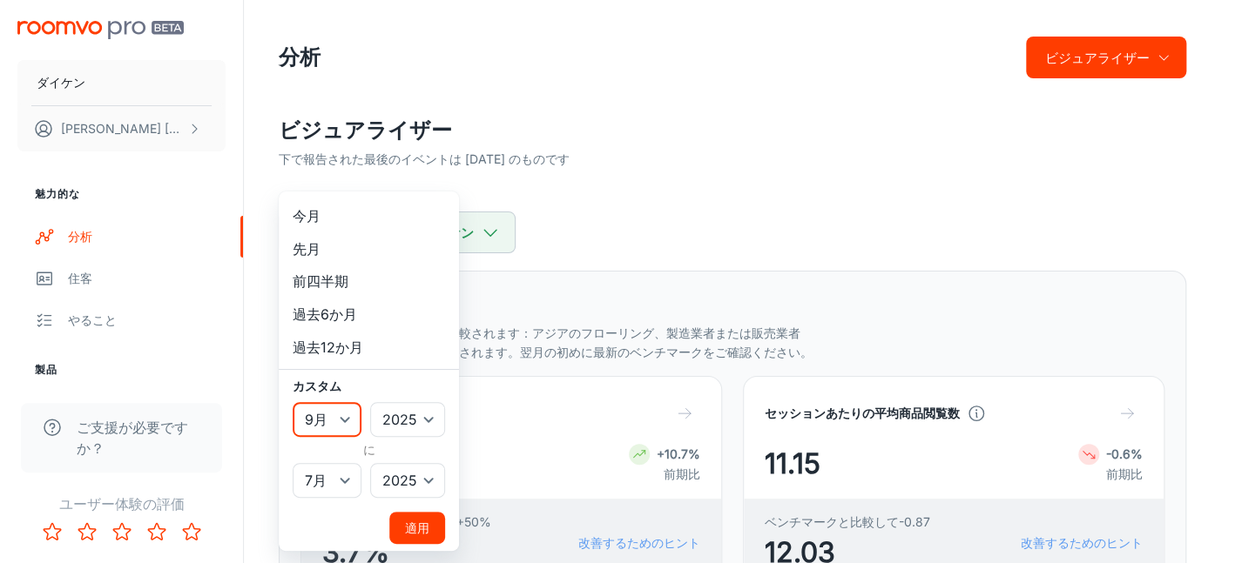
click at [330, 421] on select "1月 2月 行進 4月 5月 6月 7月 8月 9月 10月 11月 12月" at bounding box center [327, 419] width 69 height 35
select select "7"
click at [293, 402] on select "1月 2月 行進 4月 5月 6月 7月 8月 9月 10月 11月 12月" at bounding box center [327, 419] width 69 height 35
click at [345, 468] on select "1月 2月 行進 4月 5月 6月 7月 8月 9月 10月 11月 12月" at bounding box center [327, 480] width 69 height 35
select select "7"
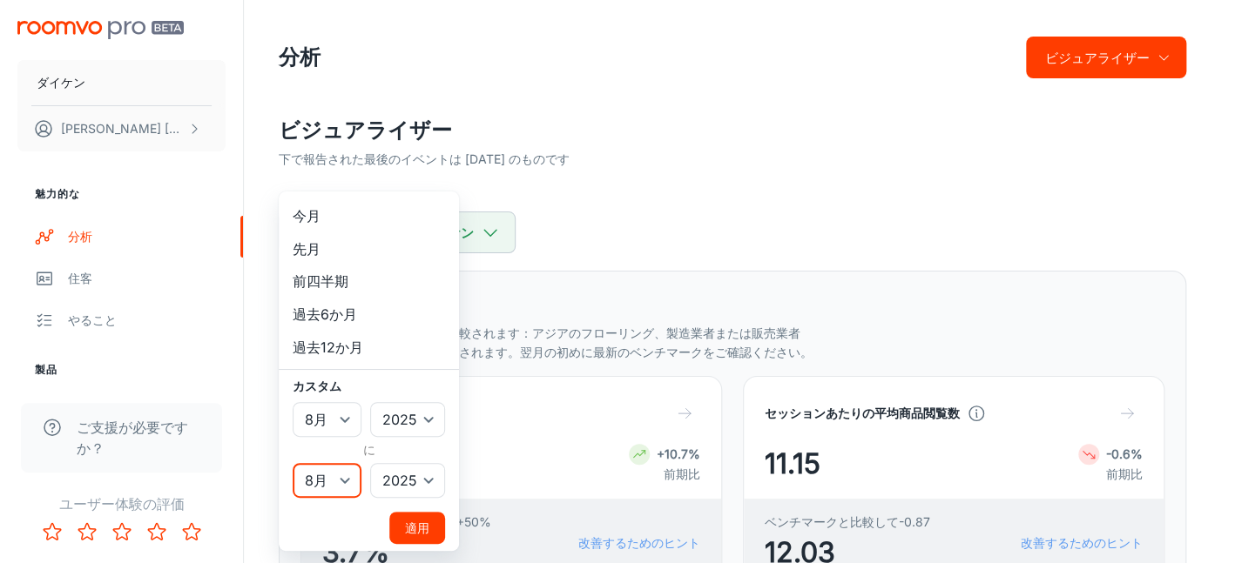
click at [293, 463] on select "1月 2月 行進 4月 5月 6月 7月 8月 9月 10月 11月 12月" at bounding box center [327, 480] width 69 height 35
click at [413, 523] on font "適用" at bounding box center [417, 528] width 24 height 15
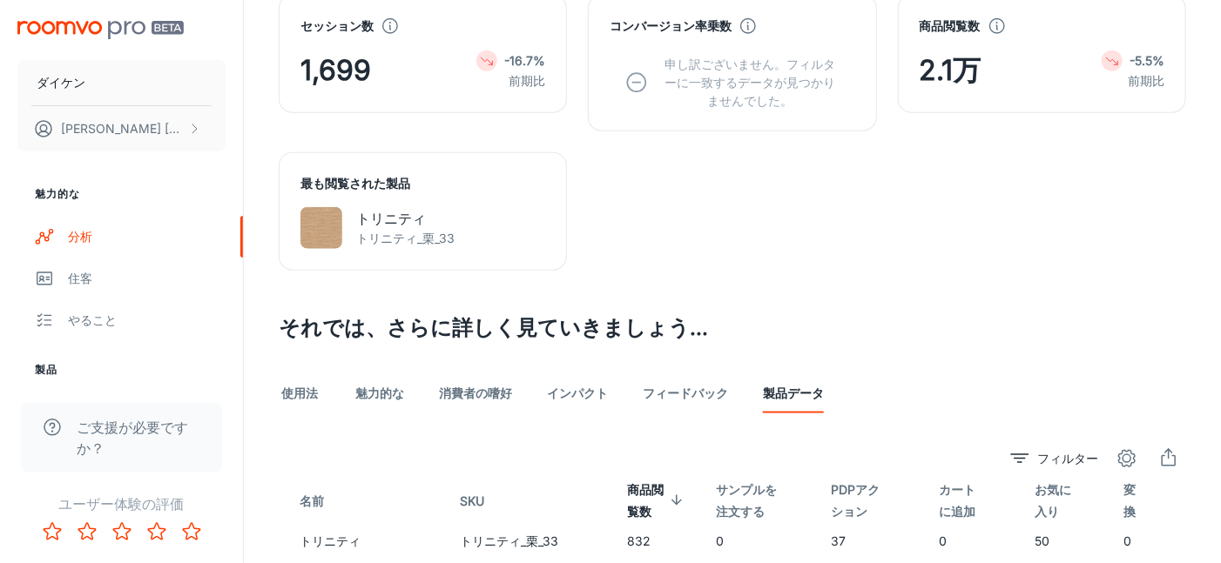
scroll to position [958, 0]
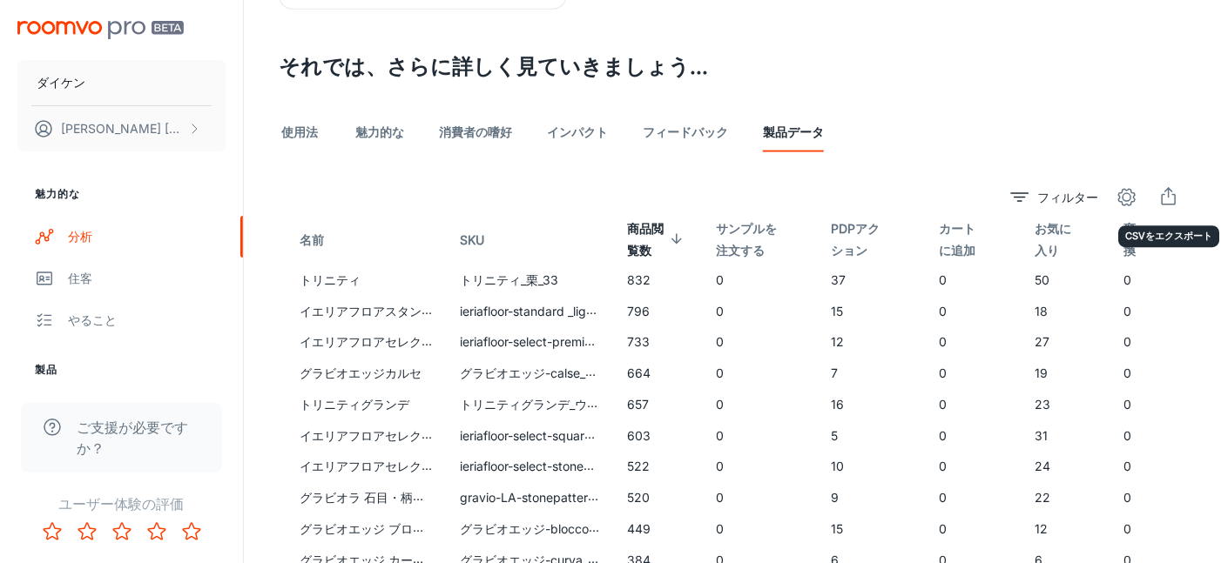
click at [1171, 194] on icon "輸出" at bounding box center [1168, 197] width 21 height 21
